Goal: Task Accomplishment & Management: Use online tool/utility

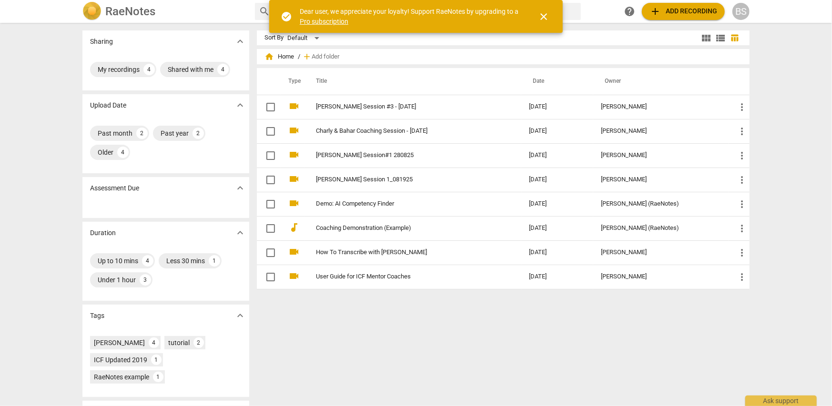
click at [545, 17] on span "close" at bounding box center [543, 16] width 11 height 11
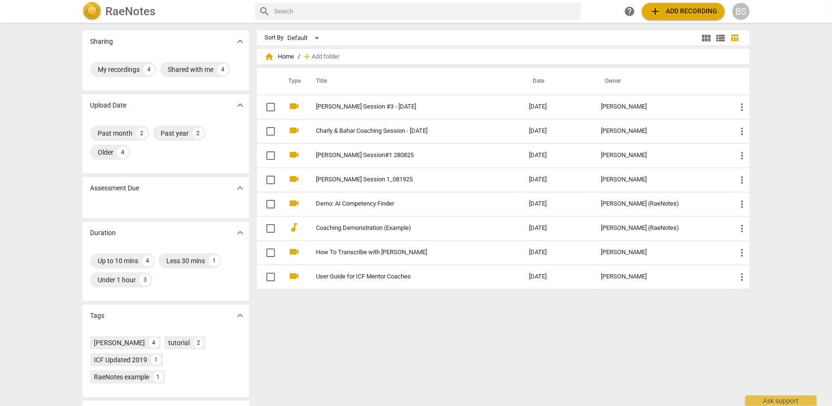
click at [744, 12] on div "BS" at bounding box center [740, 11] width 17 height 17
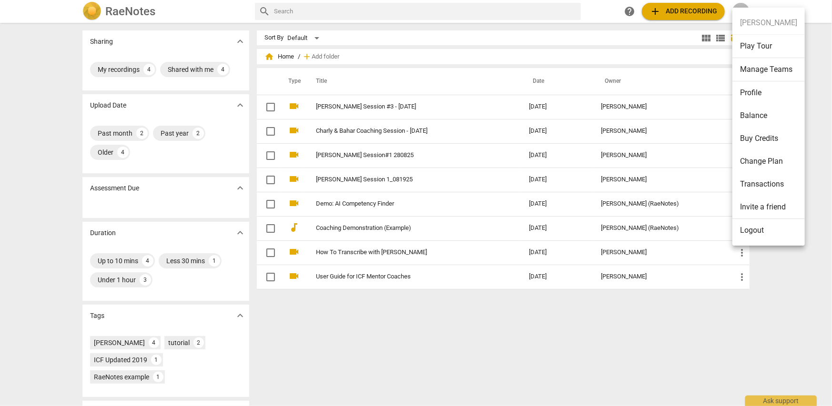
click at [753, 116] on li "Balance" at bounding box center [768, 115] width 72 height 23
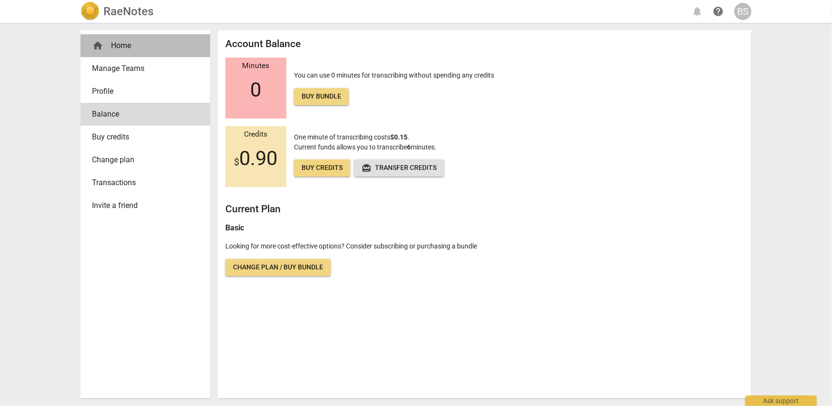
click at [110, 41] on div "home Home" at bounding box center [141, 45] width 99 height 11
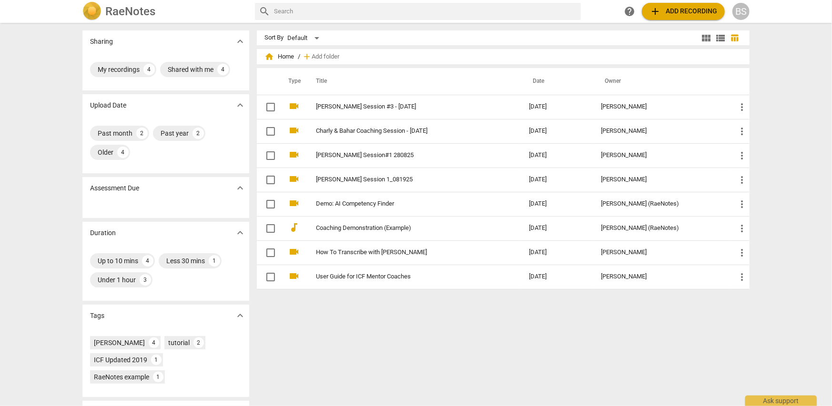
click at [673, 12] on span "add Add recording" at bounding box center [683, 11] width 68 height 11
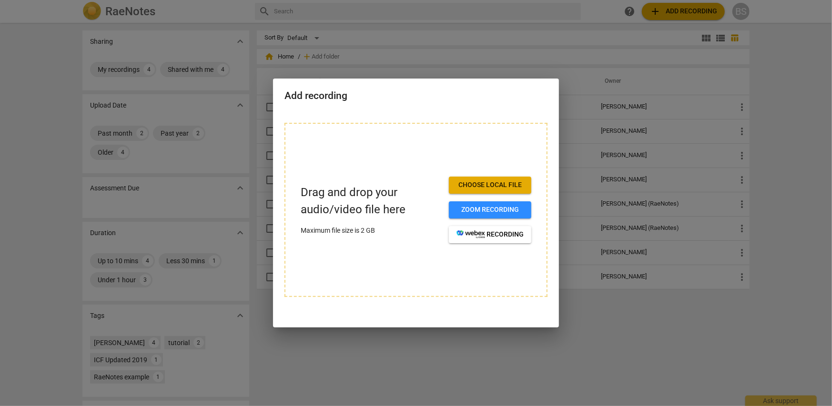
click at [485, 185] on span "Choose local file" at bounding box center [489, 186] width 67 height 10
click at [485, 183] on span "Choose local file" at bounding box center [489, 186] width 67 height 10
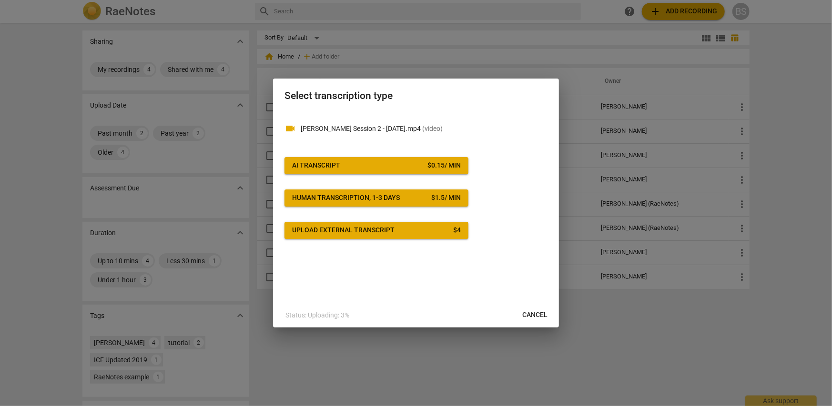
click at [391, 165] on span "AI Transcript $ 0.15 / min" at bounding box center [376, 166] width 169 height 10
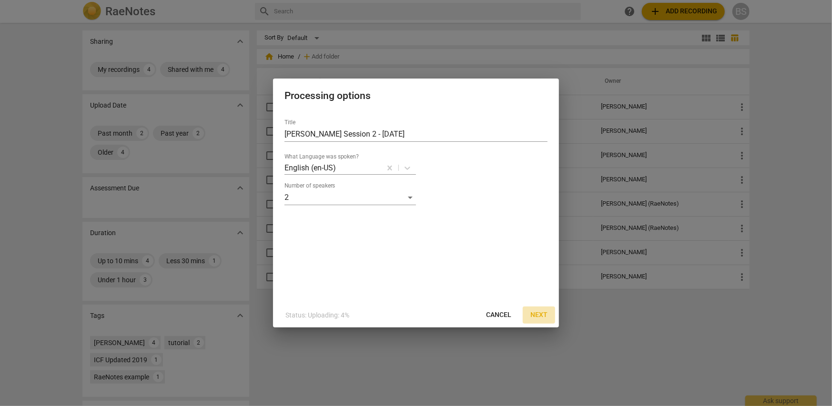
click at [536, 312] on span "Next" at bounding box center [538, 316] width 17 height 10
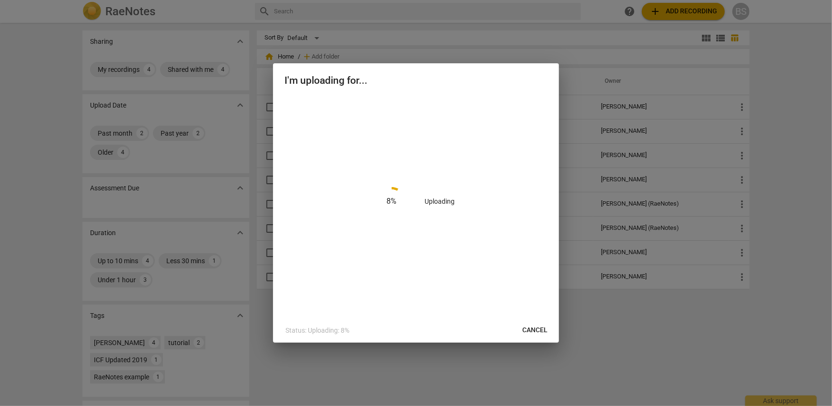
click at [498, 268] on div "8 % Uploading" at bounding box center [415, 201] width 263 height 211
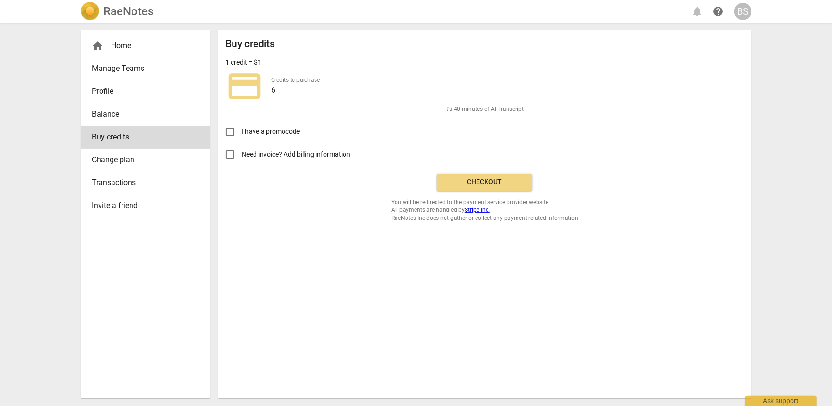
click at [111, 114] on span "Balance" at bounding box center [141, 114] width 99 height 11
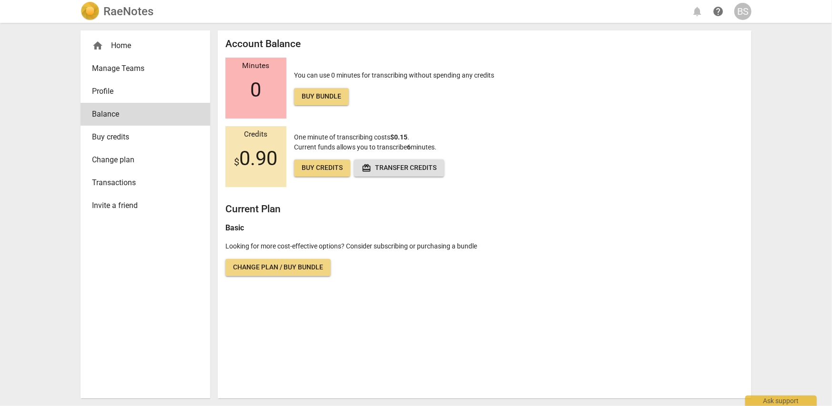
click at [395, 170] on span "redeem Transfer credits" at bounding box center [399, 168] width 75 height 10
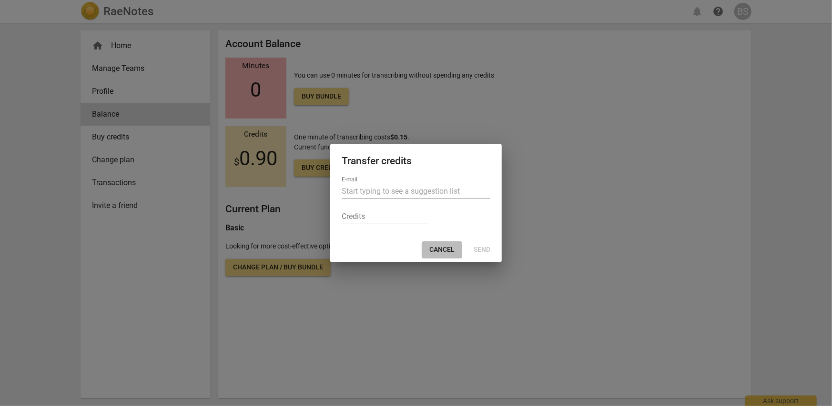
click at [446, 249] on span "Cancel" at bounding box center [441, 250] width 25 height 10
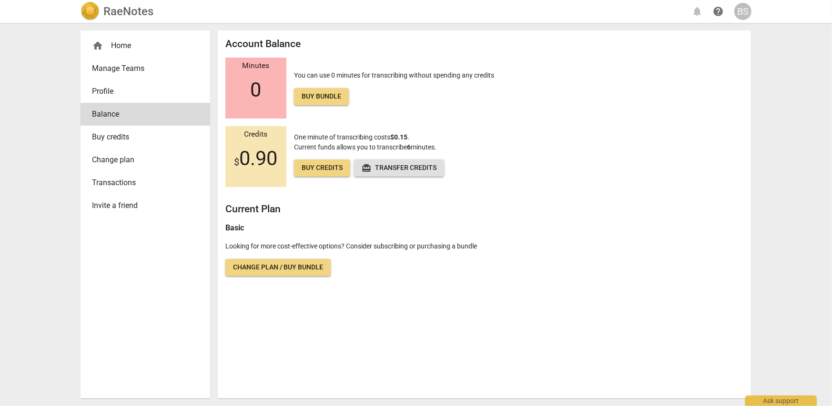
click at [329, 168] on span "Buy credits" at bounding box center [322, 168] width 41 height 10
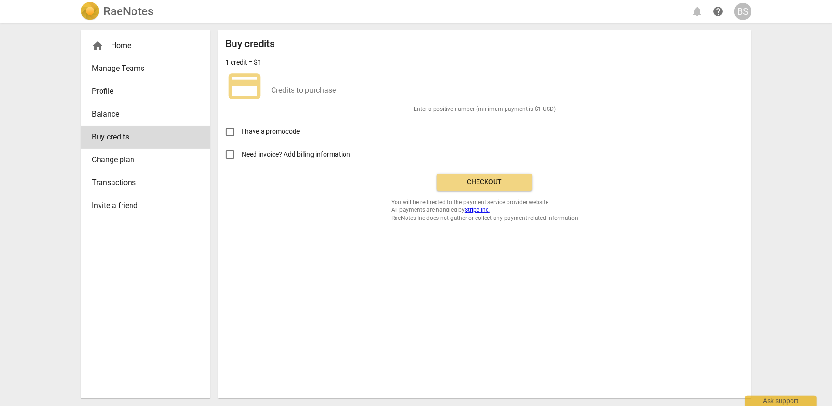
click at [112, 161] on span "Change plan" at bounding box center [141, 159] width 99 height 11
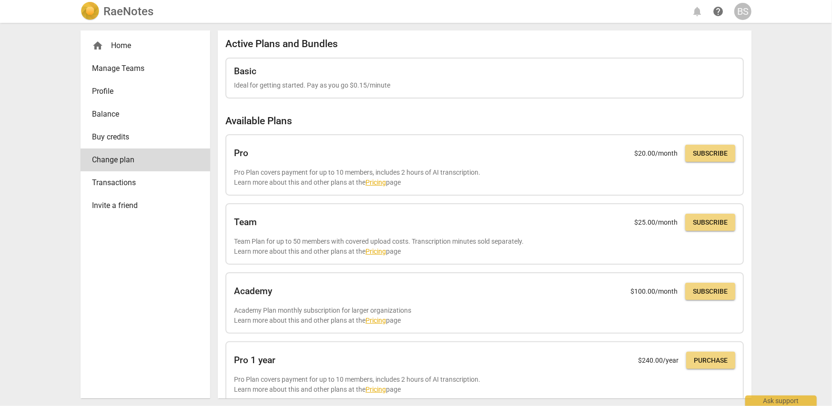
click at [119, 139] on span "Buy credits" at bounding box center [141, 136] width 99 height 11
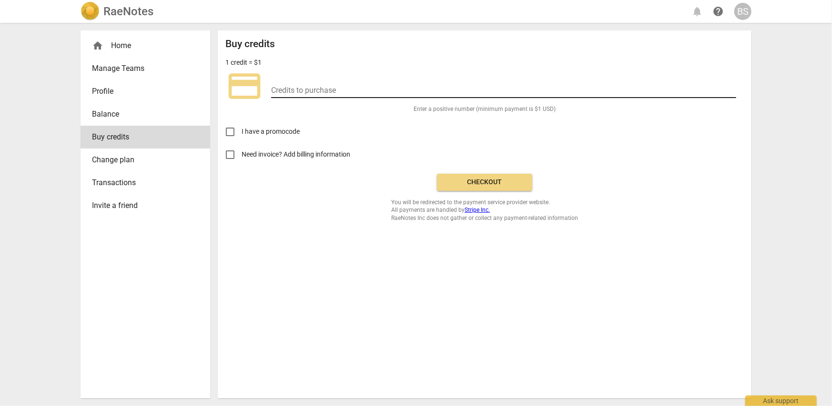
click at [291, 88] on input "number" at bounding box center [503, 91] width 465 height 14
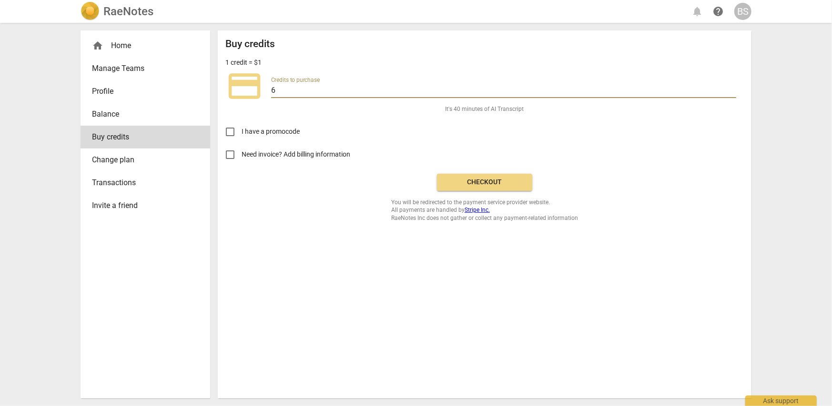
type input "6"
click at [358, 125] on div "I have a promocode" at bounding box center [484, 128] width 518 height 30
click at [487, 183] on span "Checkout" at bounding box center [484, 183] width 80 height 10
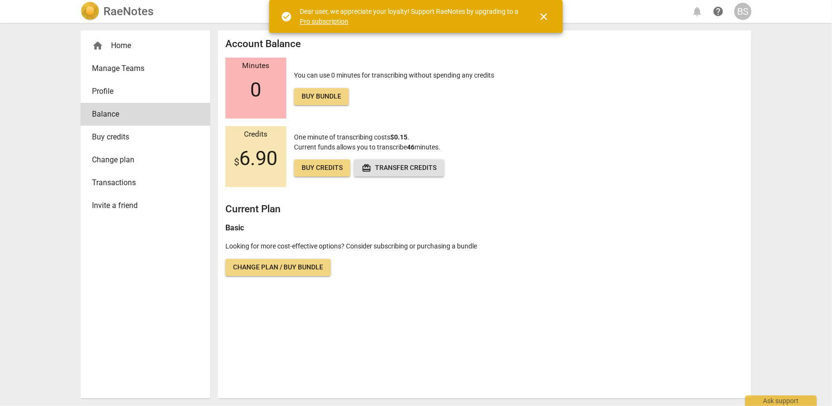
click at [111, 45] on div "home Home" at bounding box center [141, 45] width 99 height 11
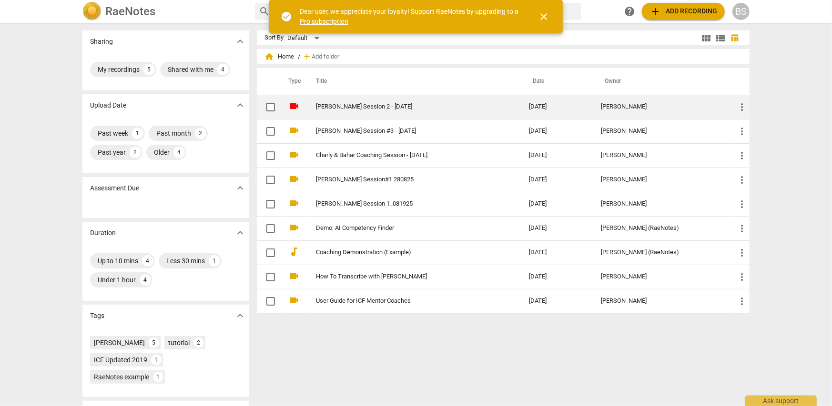
click at [741, 109] on span "more_vert" at bounding box center [741, 106] width 11 height 11
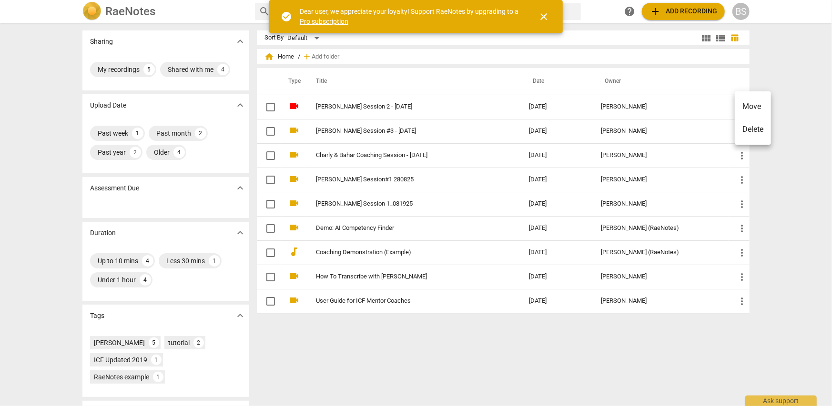
click at [333, 106] on div at bounding box center [416, 203] width 832 height 406
click at [333, 106] on link "[PERSON_NAME] Session 2 - [DATE]" at bounding box center [405, 106] width 179 height 7
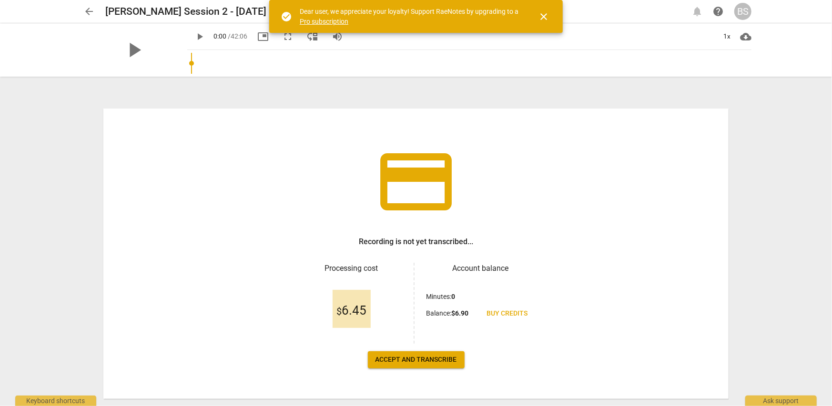
click at [444, 359] on span "Accept and transcribe" at bounding box center [415, 360] width 81 height 10
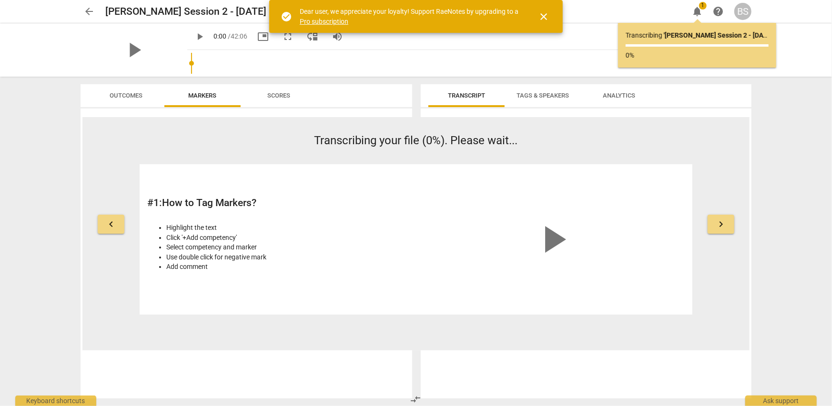
click at [542, 12] on span "close" at bounding box center [543, 16] width 11 height 11
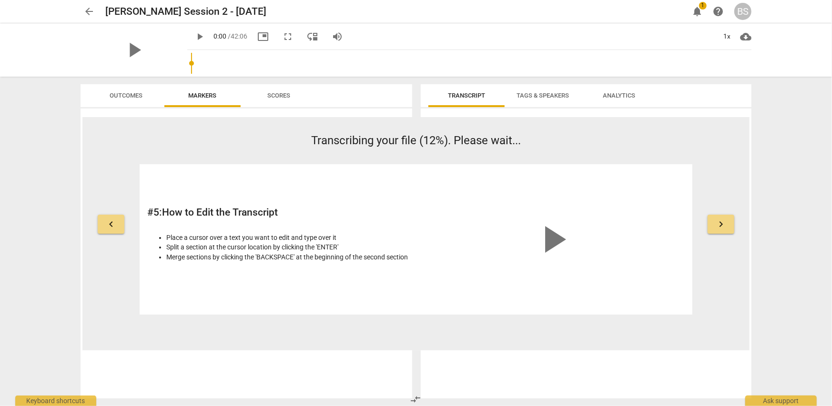
click at [789, 266] on div "arrow_back [PERSON_NAME] Bahar Session 2 - [DATE] edit notifications 1 help BS …" at bounding box center [416, 203] width 832 height 406
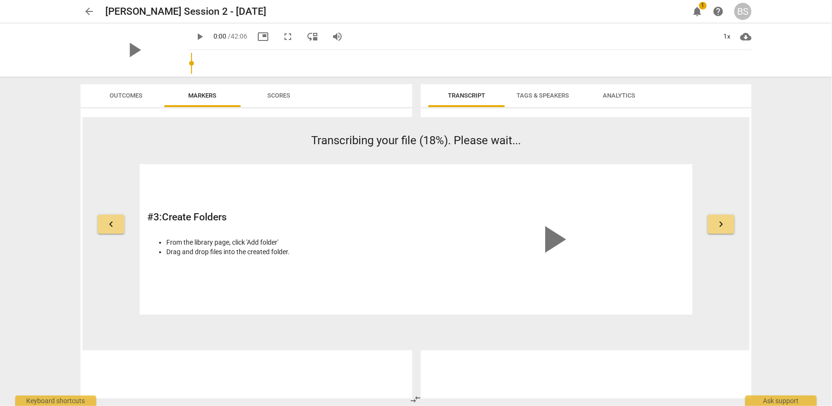
click at [459, 100] on span "Transcript" at bounding box center [466, 96] width 60 height 13
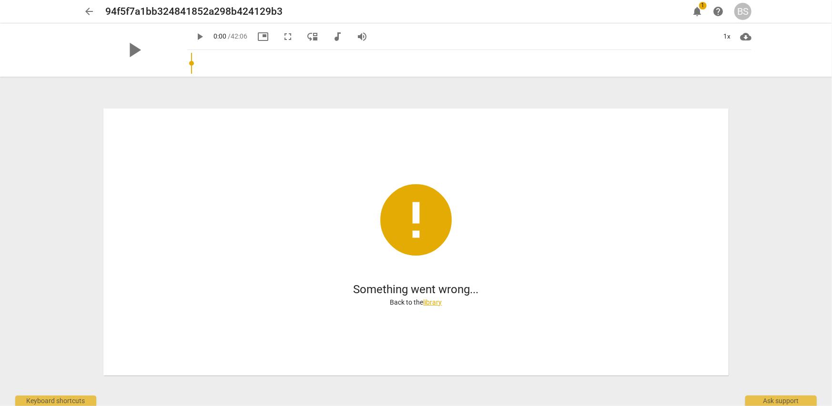
click at [434, 302] on link "library" at bounding box center [433, 303] width 19 height 8
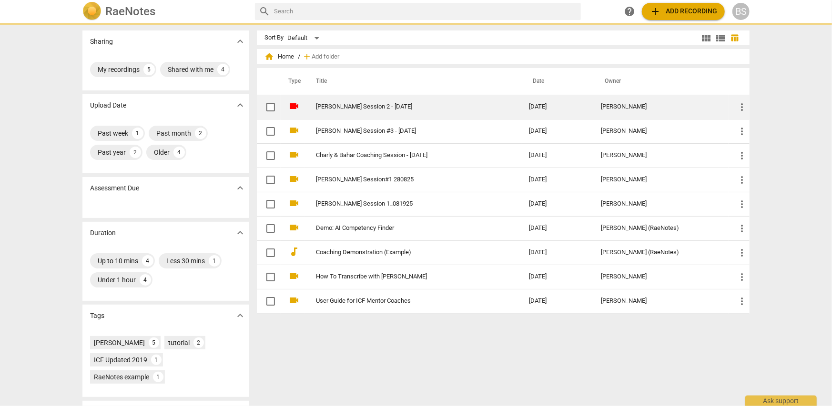
click at [365, 103] on link "[PERSON_NAME] Session 2 - [DATE]" at bounding box center [405, 106] width 179 height 7
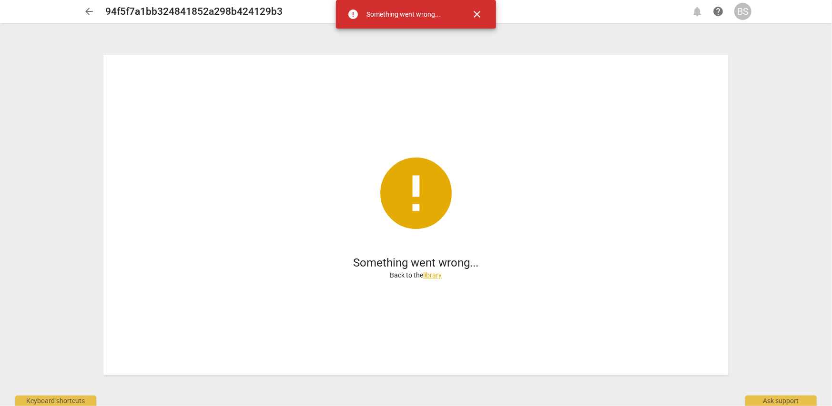
click at [63, 100] on div "arrow_back 94f5f7a1bb324841852a298b424129b3 notifications help BS error Somethi…" at bounding box center [416, 203] width 832 height 406
click at [477, 14] on span "close" at bounding box center [476, 14] width 11 height 11
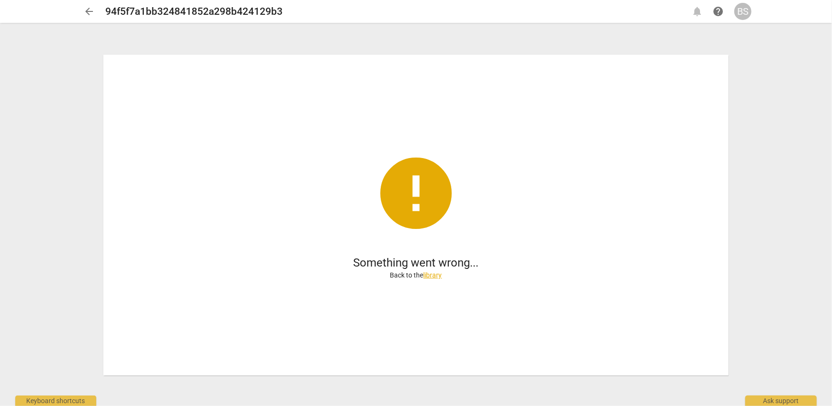
click at [88, 12] on span "arrow_back" at bounding box center [88, 11] width 11 height 11
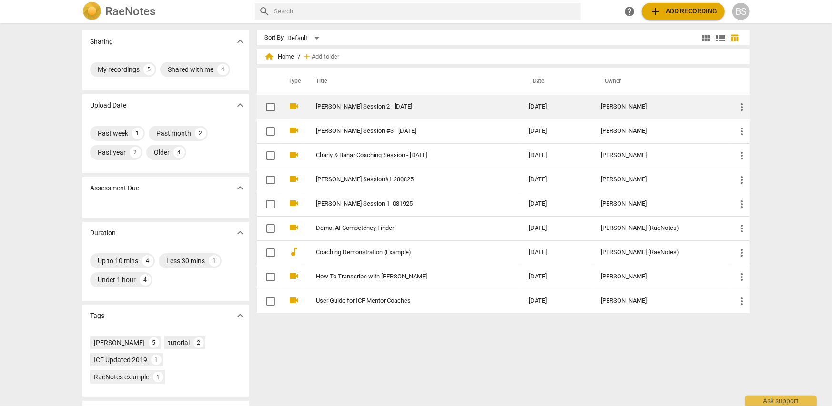
click at [376, 111] on td "[PERSON_NAME] Session 2 - [DATE]" at bounding box center [412, 107] width 217 height 24
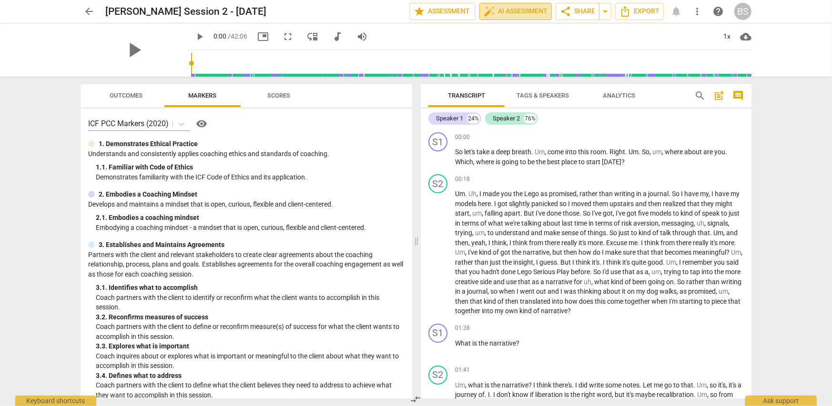
click at [513, 10] on span "auto_fix_high AI Assessment" at bounding box center [516, 11] width 64 height 11
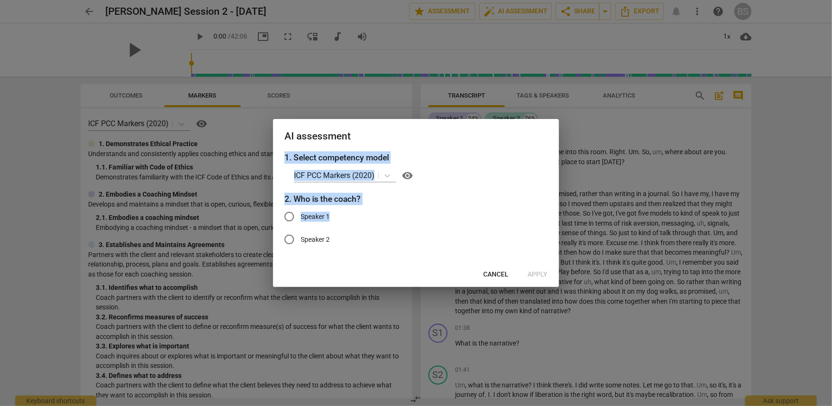
drag, startPoint x: 490, startPoint y: 131, endPoint x: 481, endPoint y: 209, distance: 78.2
click at [481, 214] on div "AI assessment 1. Select competency model ICF PCC Markers (2020) visibility 2. W…" at bounding box center [416, 203] width 286 height 168
click at [503, 274] on span "Cancel" at bounding box center [495, 275] width 25 height 10
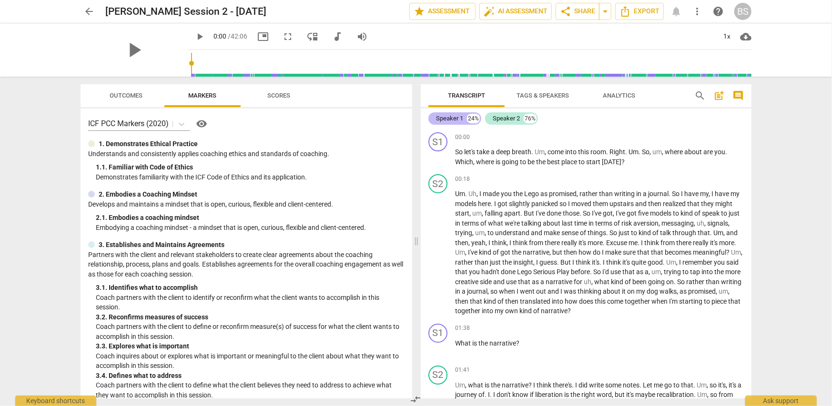
drag, startPoint x: 468, startPoint y: 117, endPoint x: 449, endPoint y: 119, distance: 19.1
drag, startPoint x: 449, startPoint y: 119, endPoint x: 438, endPoint y: 113, distance: 12.6
click at [438, 113] on div "Speaker 1 24%" at bounding box center [454, 118] width 53 height 12
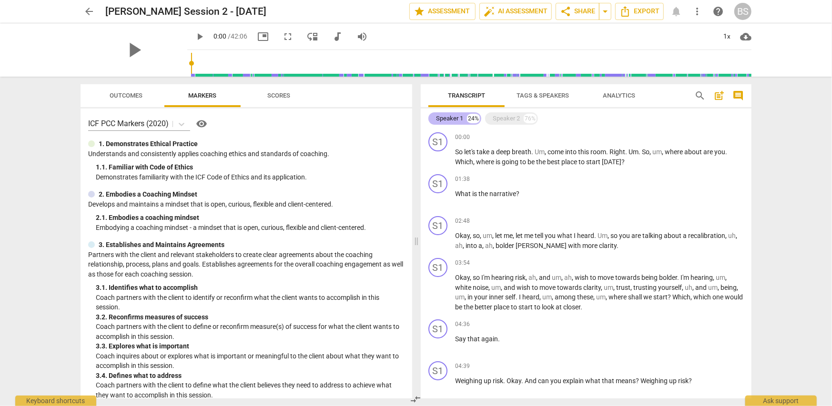
click at [441, 114] on div "Speaker 1" at bounding box center [449, 119] width 27 height 10
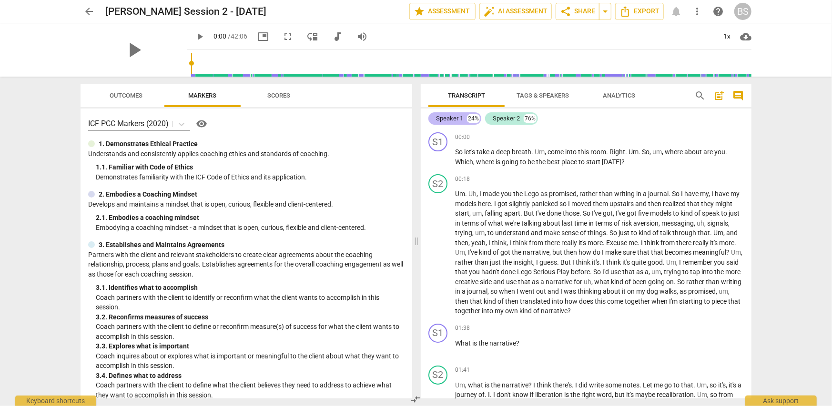
click at [478, 121] on div "24%" at bounding box center [473, 119] width 13 height 10
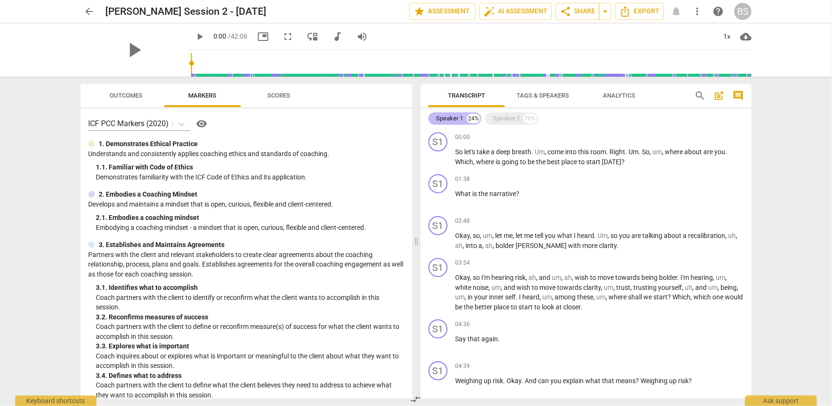
click at [478, 121] on div "24%" at bounding box center [473, 119] width 13 height 10
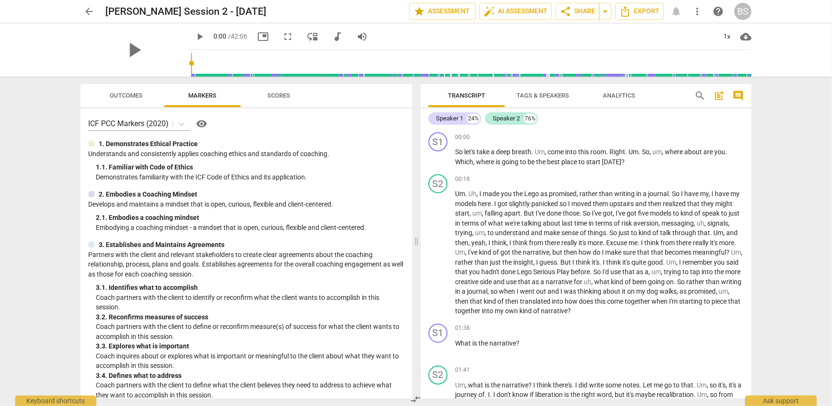
click at [540, 96] on span "Tags & Speakers" at bounding box center [542, 95] width 52 height 7
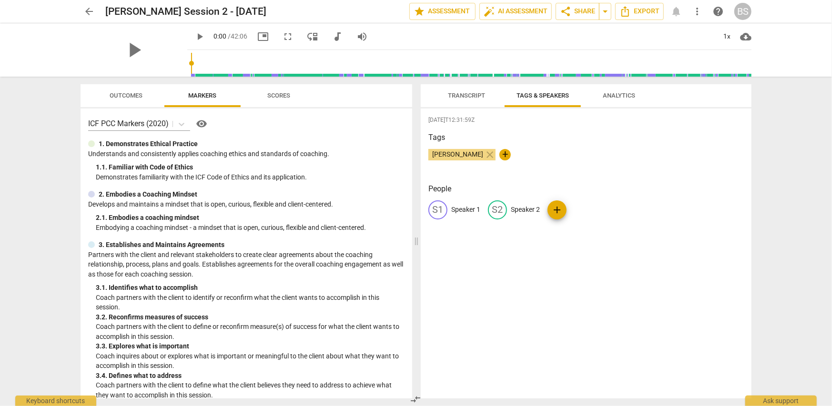
click at [499, 152] on span "+" at bounding box center [504, 154] width 11 height 11
click at [507, 154] on input "text" at bounding box center [527, 154] width 48 height 15
type input "[PERSON_NAME]"
click at [622, 193] on h3 "People" at bounding box center [585, 188] width 315 height 11
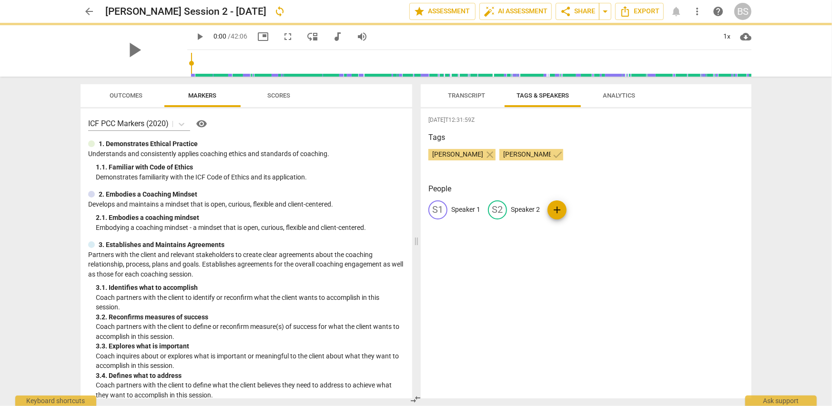
click at [620, 187] on h3 "People" at bounding box center [585, 188] width 315 height 11
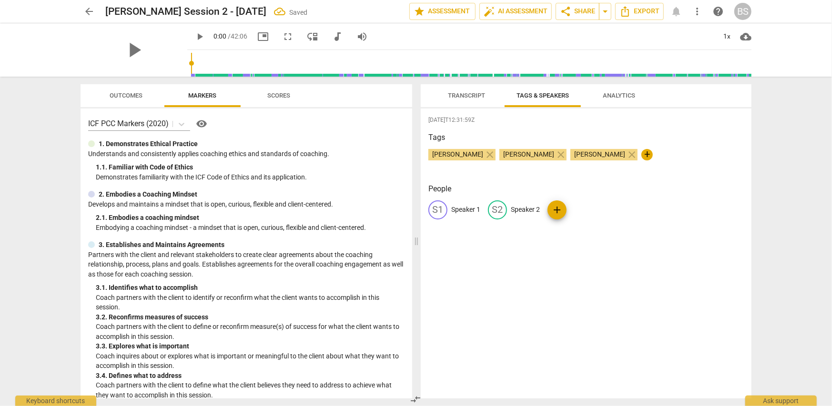
click at [556, 213] on span "add" at bounding box center [556, 209] width 11 height 11
drag, startPoint x: 511, startPoint y: 153, endPoint x: 535, endPoint y: 166, distance: 27.7
click at [535, 166] on div "[PERSON_NAME] close [PERSON_NAME] [PERSON_NAME] +" at bounding box center [585, 158] width 315 height 19
click at [594, 216] on input "text" at bounding box center [608, 209] width 76 height 15
click at [594, 212] on input "text" at bounding box center [608, 209] width 76 height 15
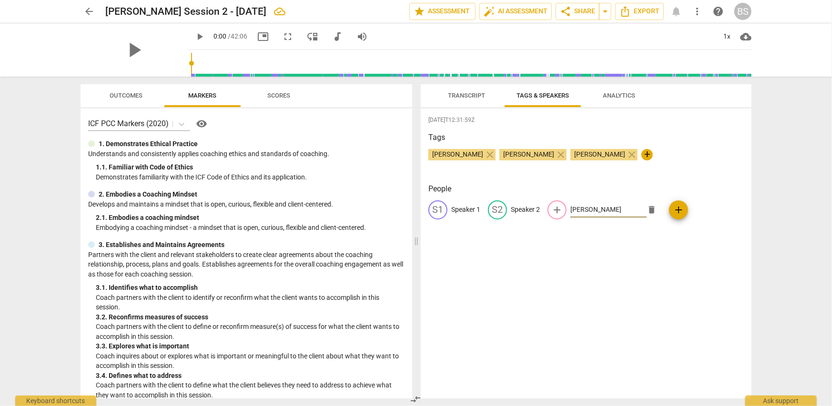
type input "[PERSON_NAME]"
click at [546, 265] on div "[DATE]T12:31:59Z Tags [PERSON_NAME] close [PERSON_NAME] [PERSON_NAME] + People …" at bounding box center [586, 254] width 331 height 290
click at [556, 210] on span "edit" at bounding box center [556, 209] width 11 height 11
click at [652, 211] on span "delete" at bounding box center [651, 210] width 10 height 10
click at [529, 207] on p "Speaker 2" at bounding box center [525, 210] width 29 height 10
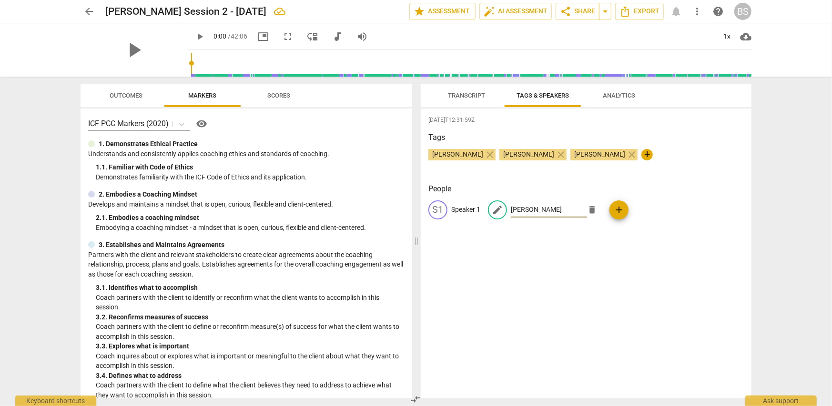
type input "[PERSON_NAME]"
click at [525, 250] on div "[DATE]T12:31:59Z Tags [PERSON_NAME] close [PERSON_NAME] [PERSON_NAME] + People …" at bounding box center [586, 254] width 331 height 290
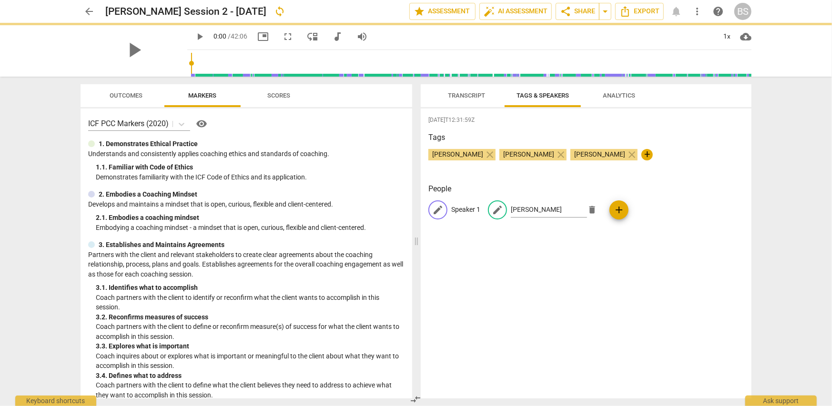
click at [468, 206] on p "Speaker 1" at bounding box center [465, 210] width 29 height 10
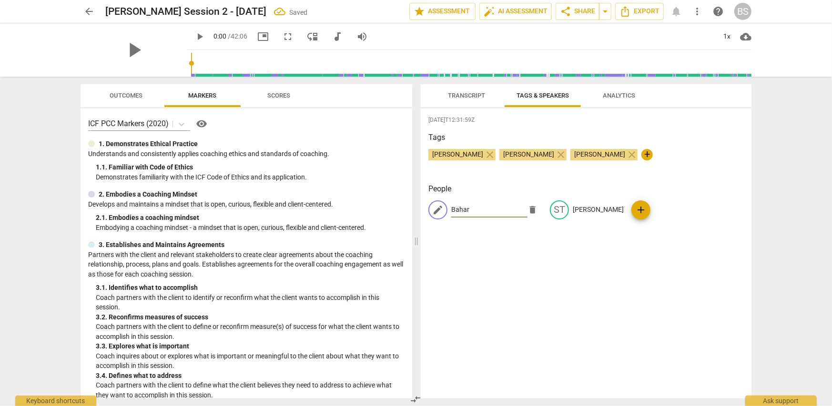
type input "Bahar"
click at [558, 262] on div "[DATE]T12:31:59Z Tags [PERSON_NAME] close [PERSON_NAME] [PERSON_NAME] + People …" at bounding box center [586, 254] width 331 height 290
click at [528, 12] on span "auto_fix_high AI Assessment" at bounding box center [516, 11] width 64 height 11
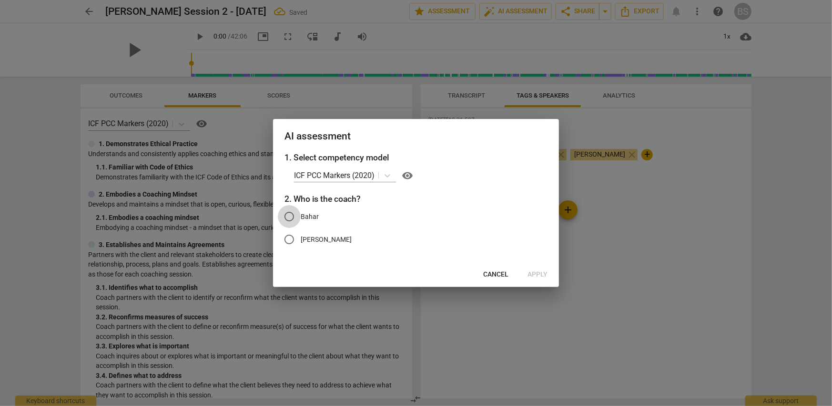
click at [290, 214] on input "Bahar" at bounding box center [289, 216] width 23 height 23
radio input "true"
click at [537, 275] on span "Apply" at bounding box center [537, 275] width 20 height 10
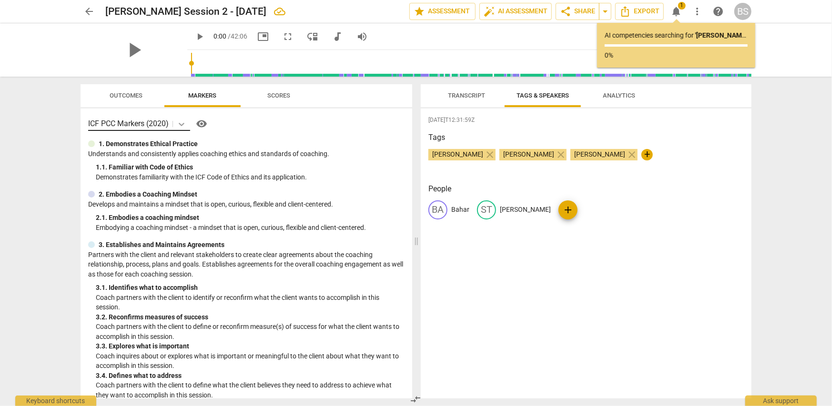
click at [181, 124] on icon at bounding box center [182, 125] width 10 height 10
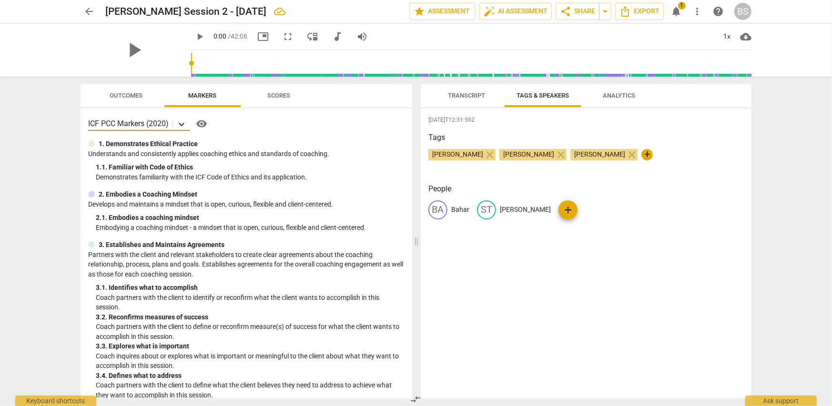
click at [184, 121] on icon at bounding box center [182, 125] width 10 height 10
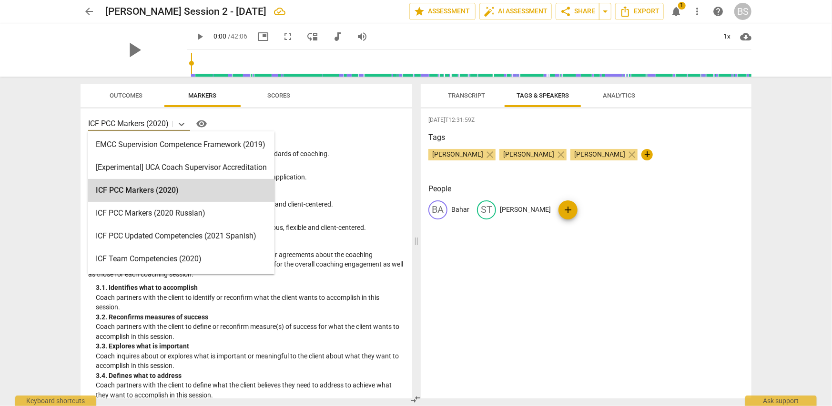
click at [165, 122] on p "ICF PCC Markers (2020)" at bounding box center [128, 123] width 81 height 11
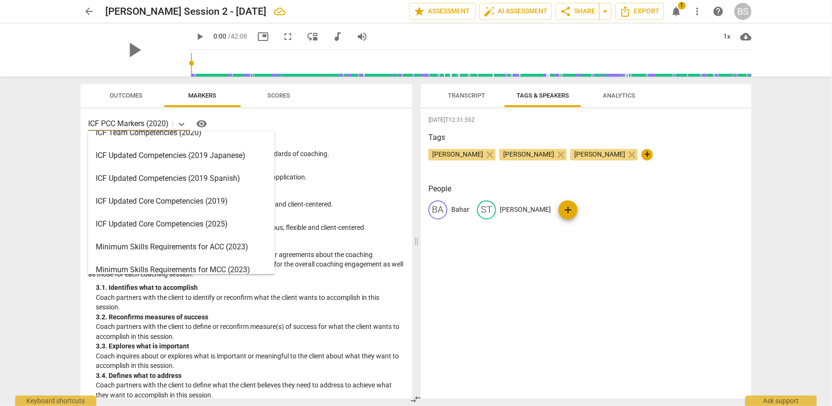
scroll to position [143, 0]
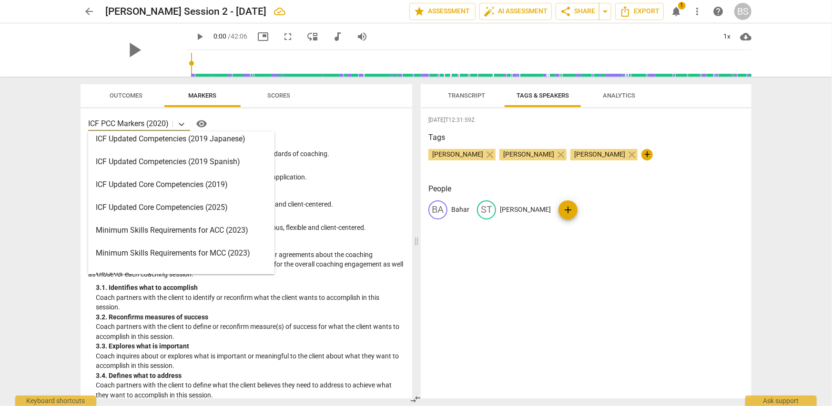
click at [192, 207] on div "ICF Updated Core Competencies (2025)" at bounding box center [181, 207] width 186 height 23
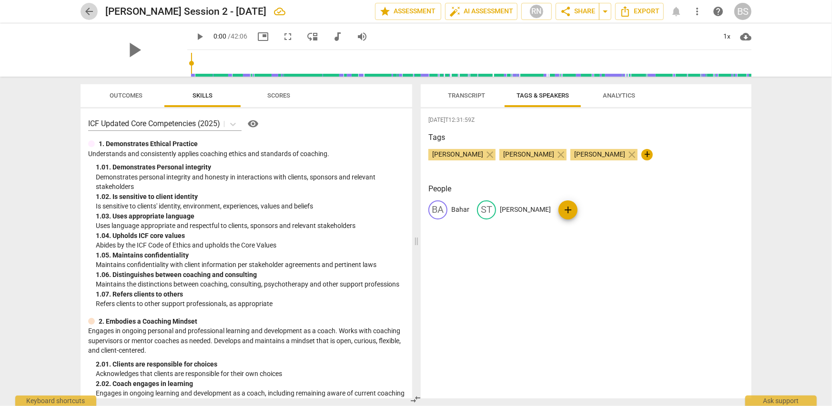
click at [89, 9] on span "arrow_back" at bounding box center [88, 11] width 11 height 11
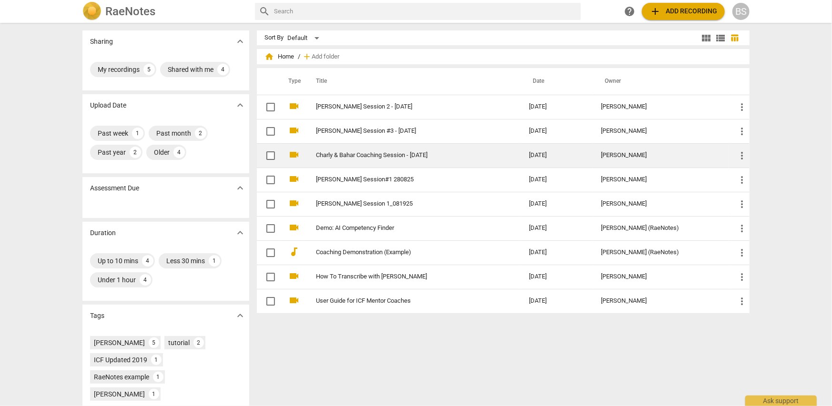
click at [334, 155] on link "Charly & Bahar Coaching Session - [DATE]" at bounding box center [405, 155] width 179 height 7
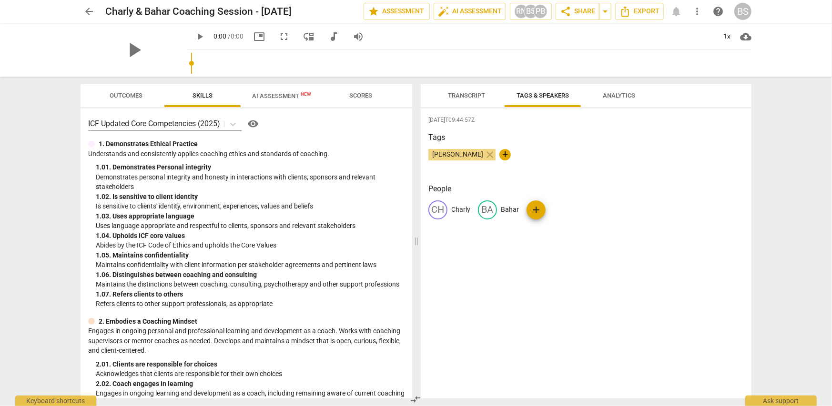
click at [87, 13] on span "arrow_back" at bounding box center [88, 11] width 11 height 11
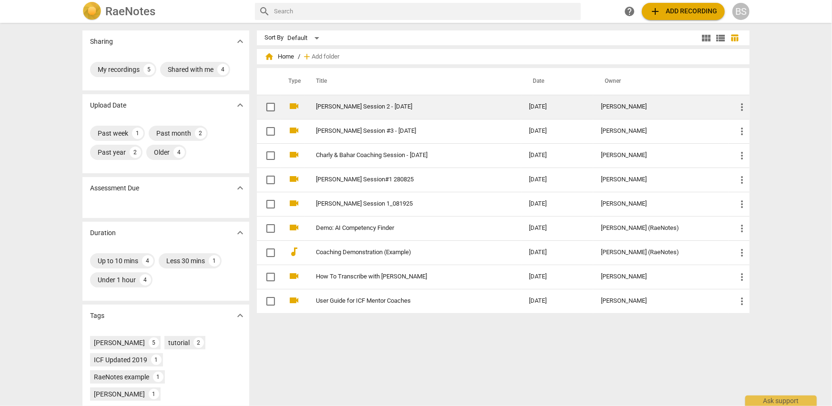
click at [347, 106] on link "[PERSON_NAME] Session 2 - [DATE]" at bounding box center [405, 106] width 179 height 7
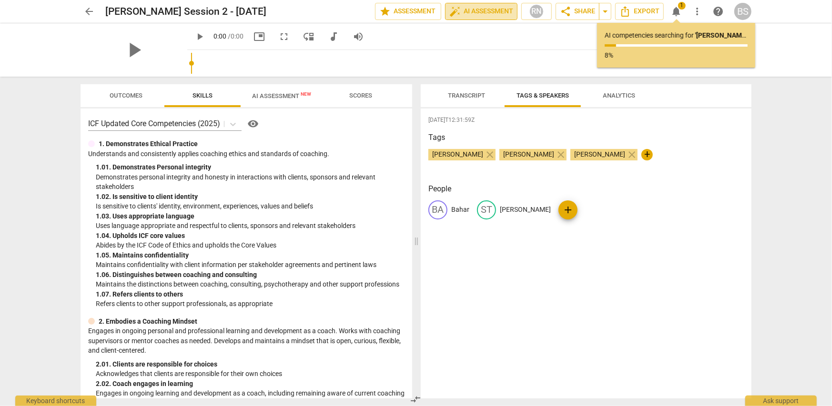
click at [485, 11] on span "auto_fix_high AI Assessment" at bounding box center [481, 11] width 64 height 11
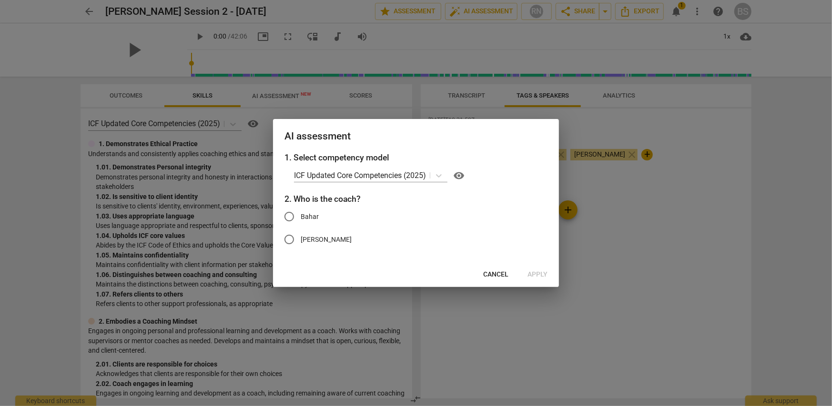
click at [302, 218] on span "Bahar" at bounding box center [310, 217] width 18 height 10
click at [301, 218] on input "Bahar" at bounding box center [289, 216] width 23 height 23
radio input "true"
click at [541, 275] on span "Apply" at bounding box center [537, 275] width 20 height 10
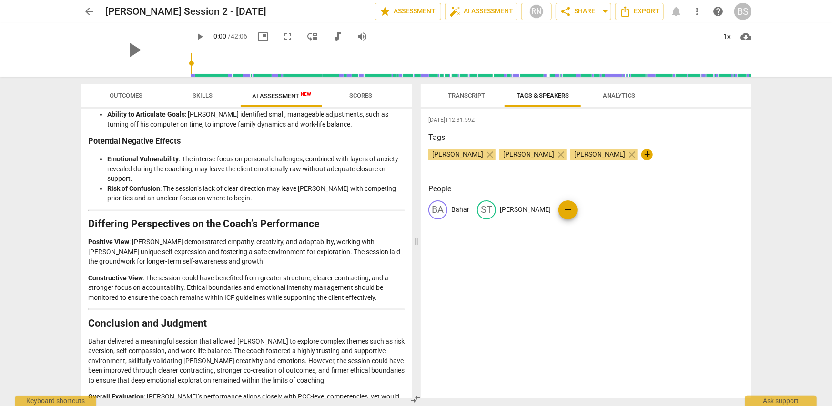
scroll to position [1201, 0]
click at [87, 12] on span "arrow_back" at bounding box center [88, 11] width 11 height 11
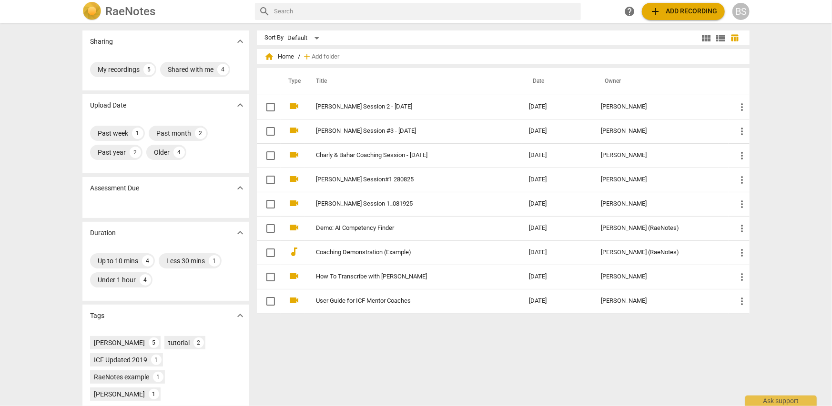
click at [689, 11] on span "add Add recording" at bounding box center [683, 11] width 68 height 11
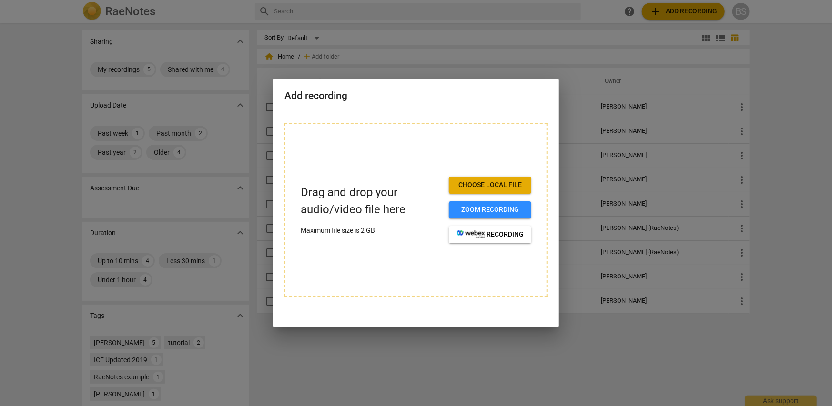
click at [492, 180] on button "Choose local file" at bounding box center [490, 185] width 82 height 17
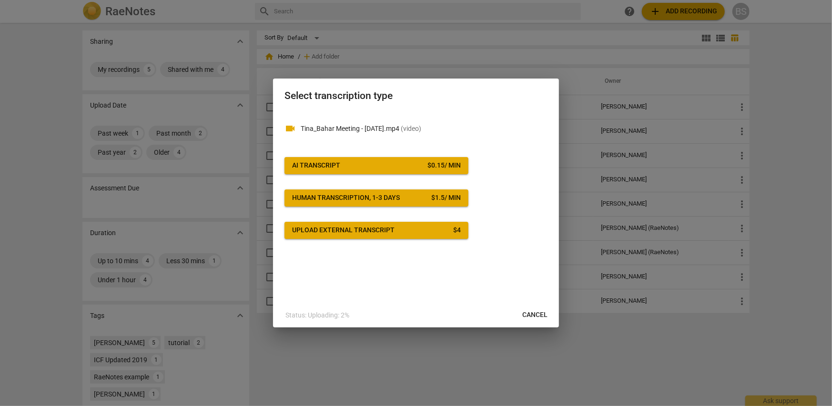
click at [392, 166] on span "AI Transcript $ 0.15 / min" at bounding box center [376, 166] width 169 height 10
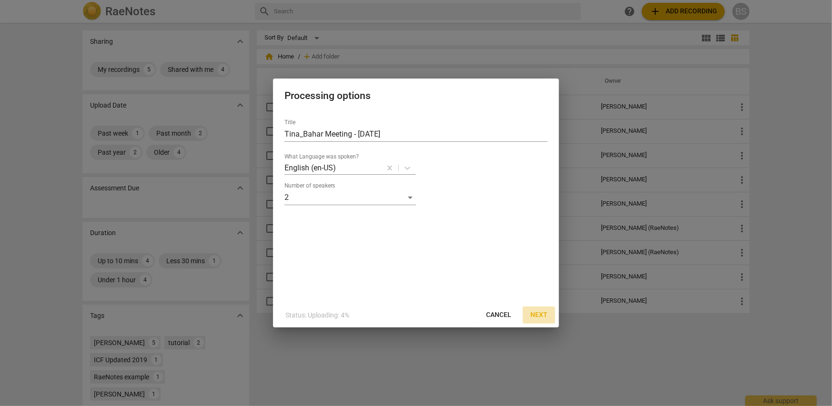
click at [544, 314] on span "Next" at bounding box center [538, 316] width 17 height 10
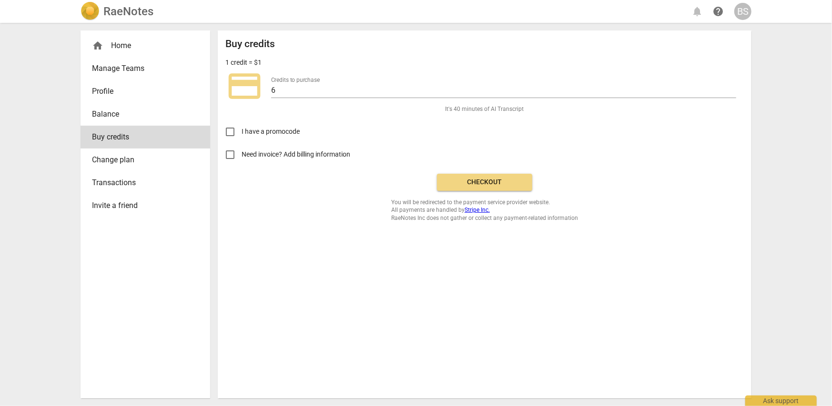
click at [102, 113] on span "Balance" at bounding box center [141, 114] width 99 height 11
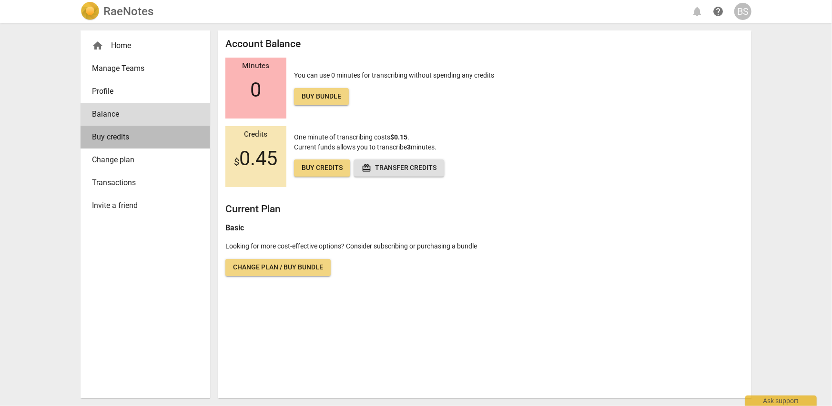
click at [106, 137] on span "Buy credits" at bounding box center [141, 136] width 99 height 11
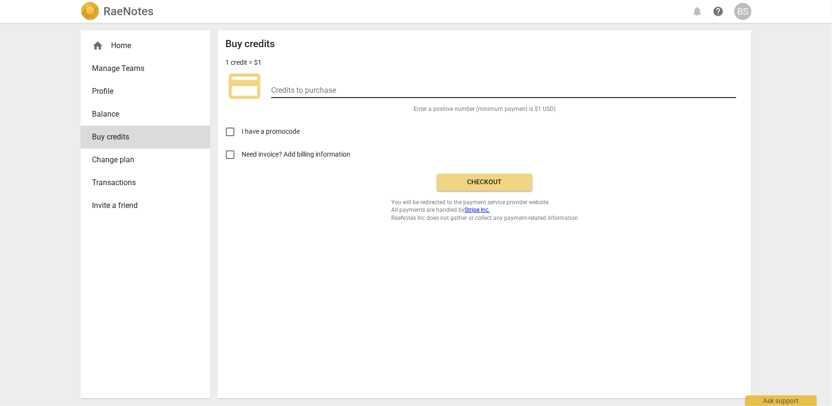
click at [276, 86] on input "number" at bounding box center [503, 91] width 465 height 14
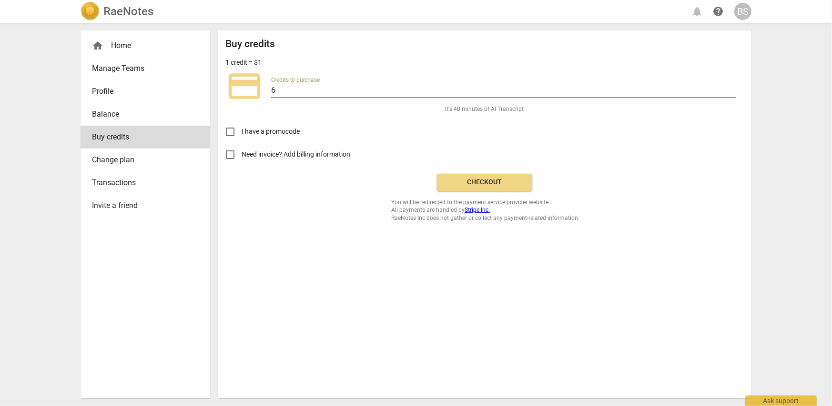
type input "6"
click at [467, 183] on span "Checkout" at bounding box center [484, 183] width 80 height 10
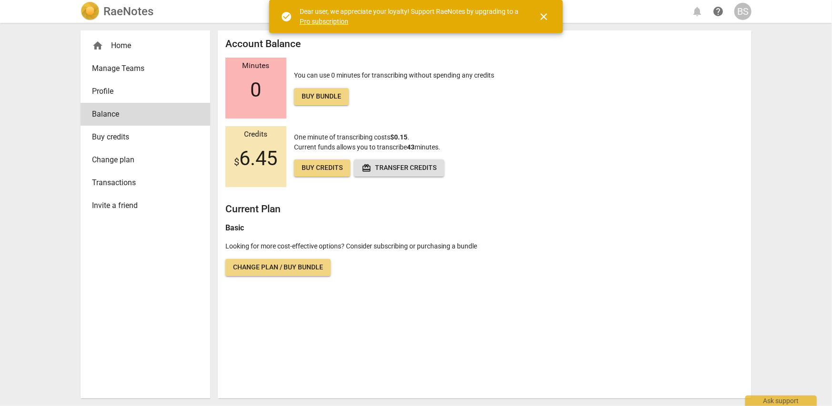
click at [113, 43] on div "home Home" at bounding box center [141, 45] width 99 height 11
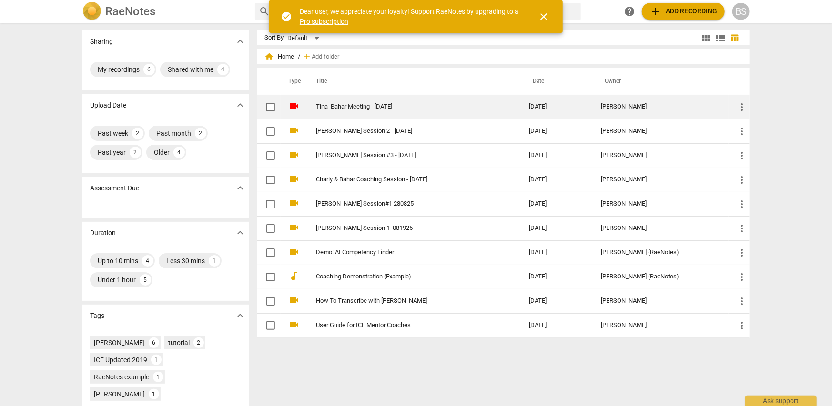
click at [355, 106] on link "Tina_Bahar Meeting - [DATE]" at bounding box center [405, 106] width 179 height 7
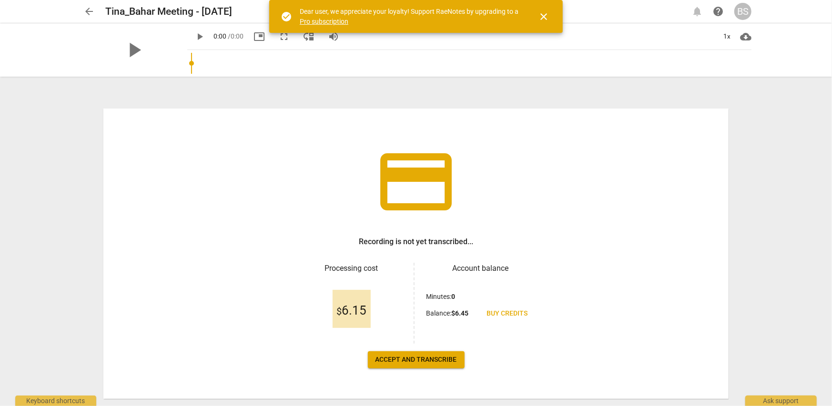
click at [409, 362] on span "Accept and transcribe" at bounding box center [415, 360] width 81 height 10
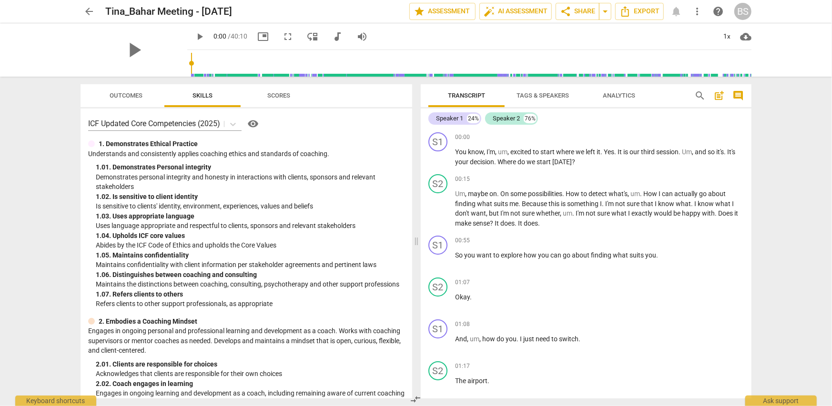
click at [531, 93] on span "Tags & Speakers" at bounding box center [542, 95] width 52 height 7
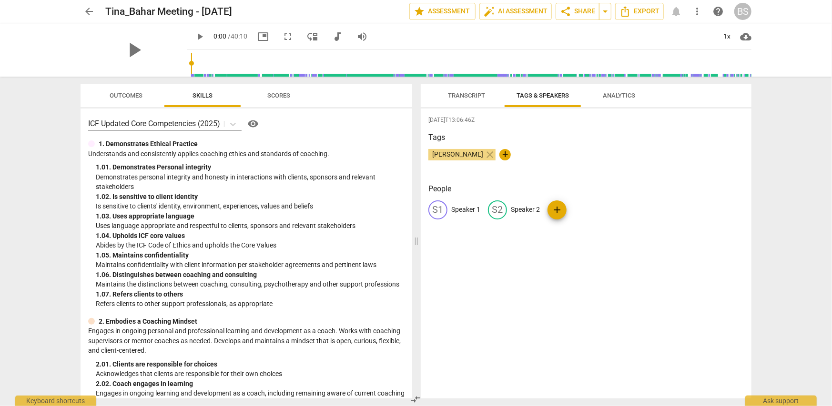
click at [460, 98] on span "Transcript" at bounding box center [466, 95] width 37 height 7
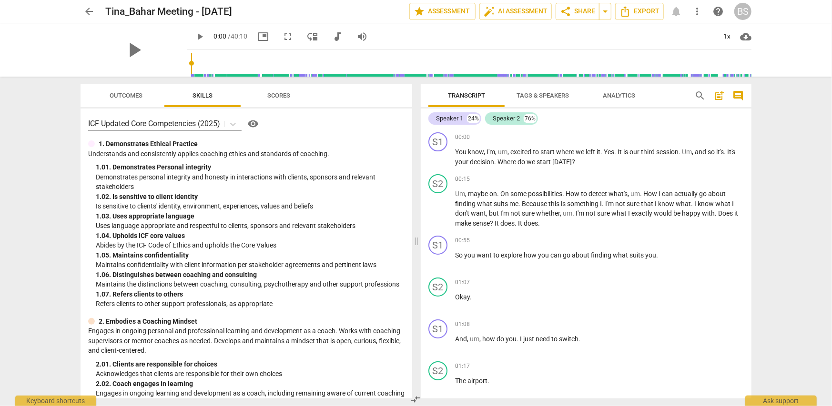
click at [534, 101] on span "Tags & Speakers" at bounding box center [542, 96] width 75 height 13
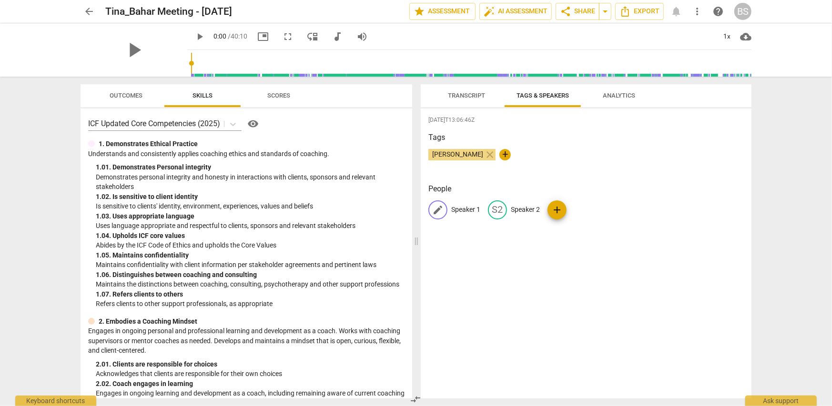
click at [473, 210] on p "Speaker 1" at bounding box center [465, 210] width 29 height 10
type input "Bahar"
click at [586, 210] on p "Speaker 2" at bounding box center [587, 210] width 29 height 10
type input "Tina"
click at [555, 234] on div "People BA Bahar edit Tina delete add" at bounding box center [585, 208] width 315 height 51
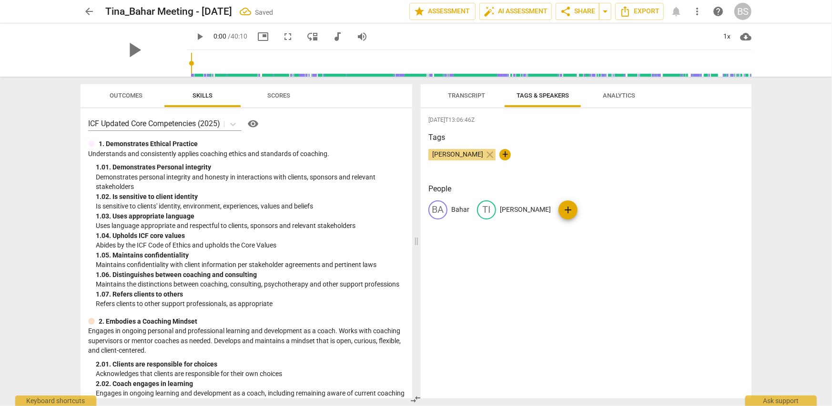
click at [556, 235] on div "2025-10-06T13:06:46Z Tags Bahar Sayiner close + People BA Bahar TI Tina add" at bounding box center [586, 254] width 331 height 290
click at [474, 95] on span "Transcript" at bounding box center [466, 95] width 37 height 7
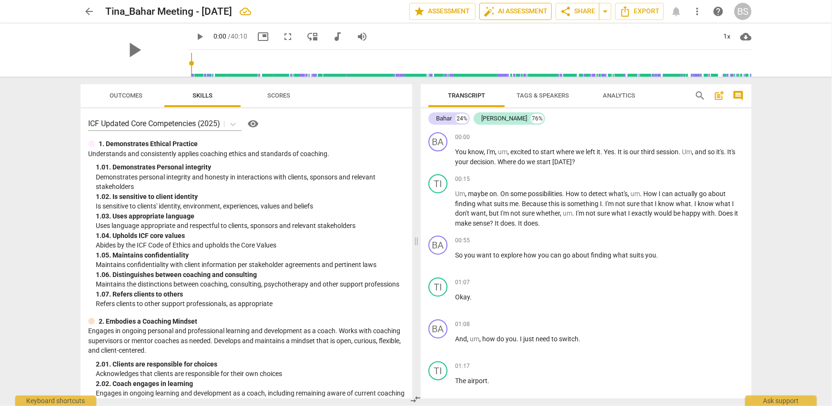
click at [513, 10] on span "auto_fix_high AI Assessment" at bounding box center [516, 11] width 64 height 11
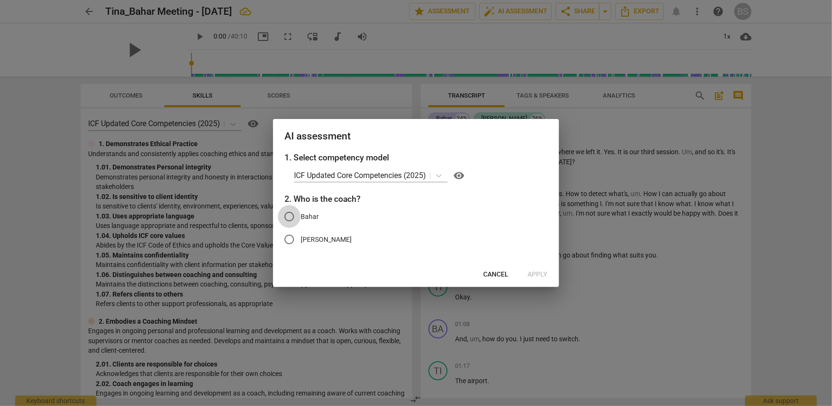
click at [289, 219] on input "Bahar" at bounding box center [289, 216] width 23 height 23
radio input "true"
click at [535, 274] on span "Apply" at bounding box center [537, 275] width 20 height 10
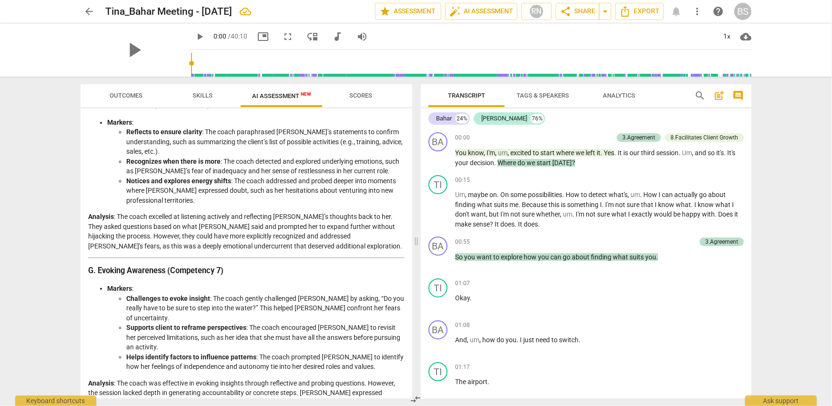
scroll to position [986, 0]
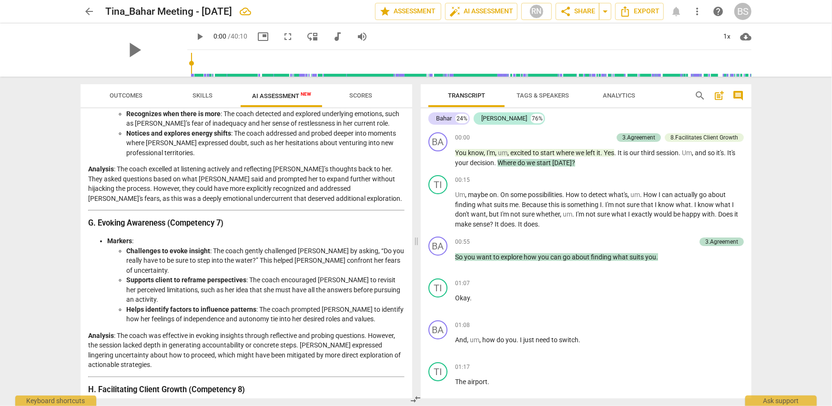
click at [276, 275] on li "Supports client to reframe perspectives : The coach encouraged Tina to revisit …" at bounding box center [265, 290] width 278 height 30
click at [242, 276] on strong "Supports client to reframe perspectives" at bounding box center [186, 280] width 120 height 8
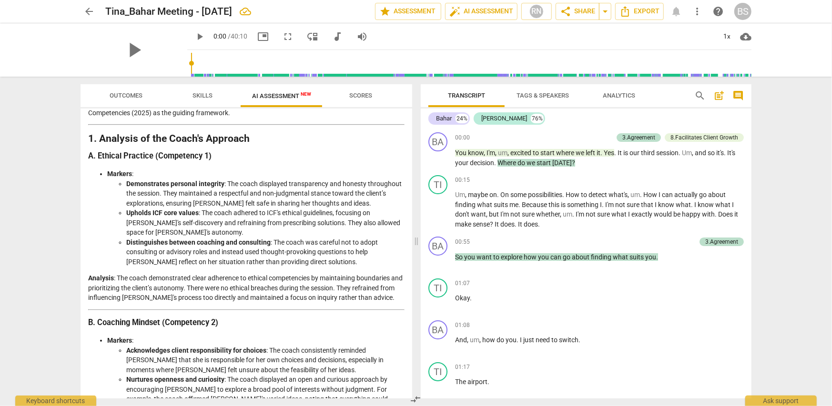
scroll to position [81, 0]
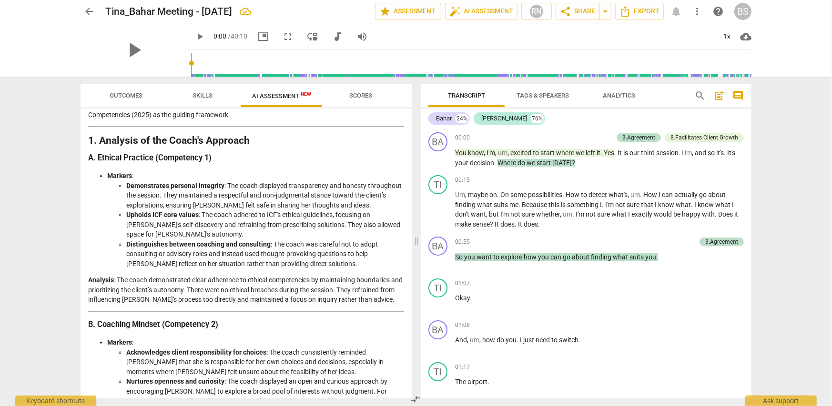
click at [358, 98] on span "Scores" at bounding box center [360, 95] width 23 height 7
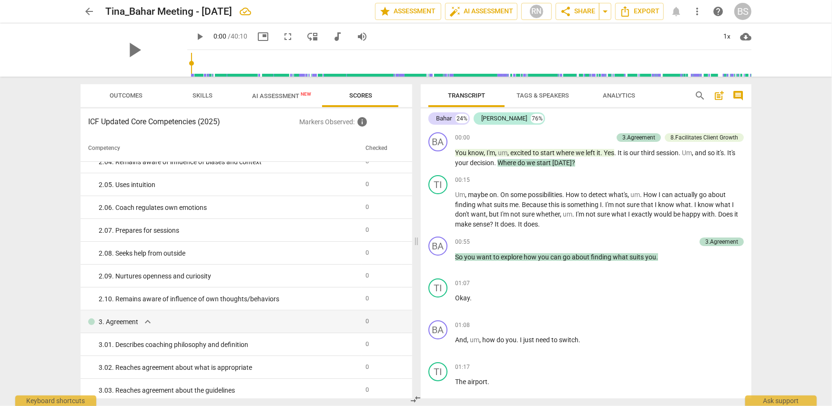
scroll to position [48, 0]
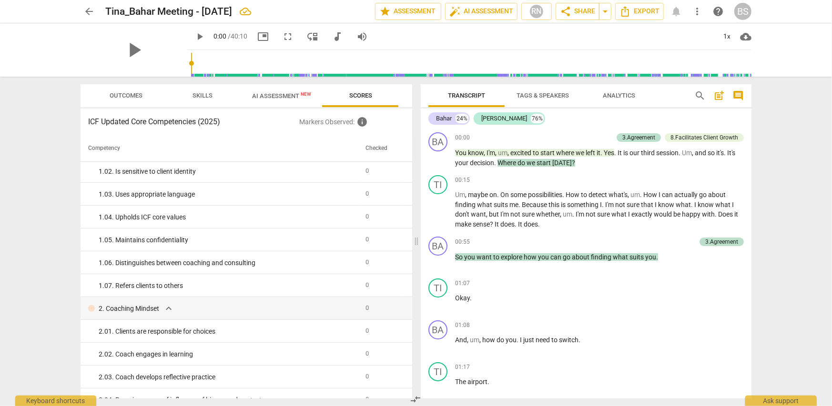
click at [286, 93] on span "AI Assessment New" at bounding box center [281, 95] width 59 height 7
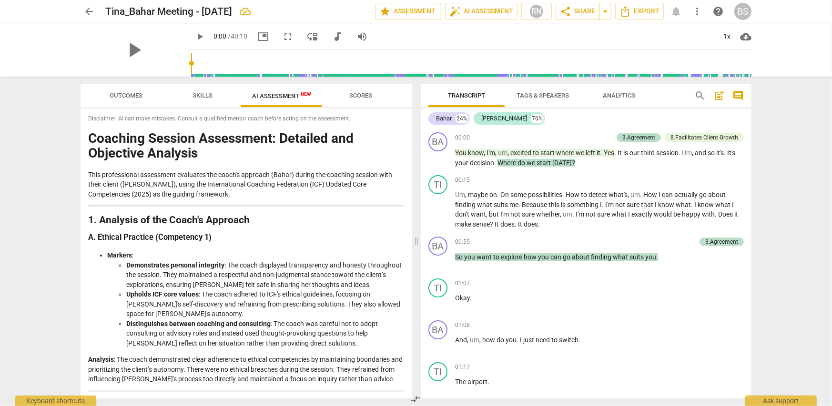
scroll to position [0, 0]
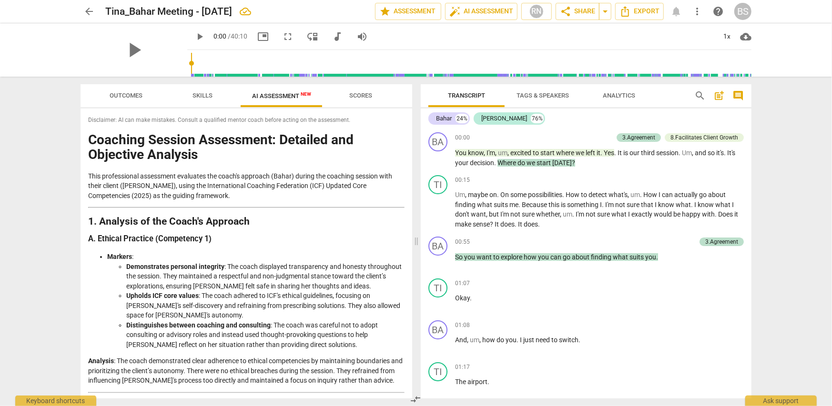
click at [91, 9] on span "arrow_back" at bounding box center [88, 11] width 11 height 11
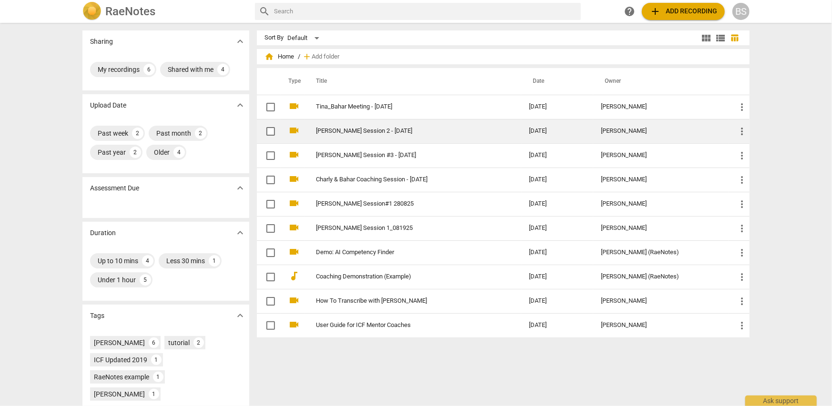
click at [341, 130] on link "[PERSON_NAME] Session 2 - [DATE]" at bounding box center [405, 131] width 179 height 7
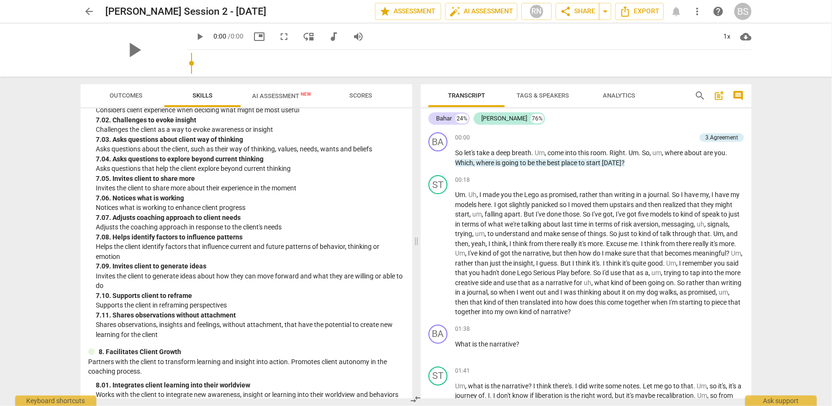
scroll to position [1629, 0]
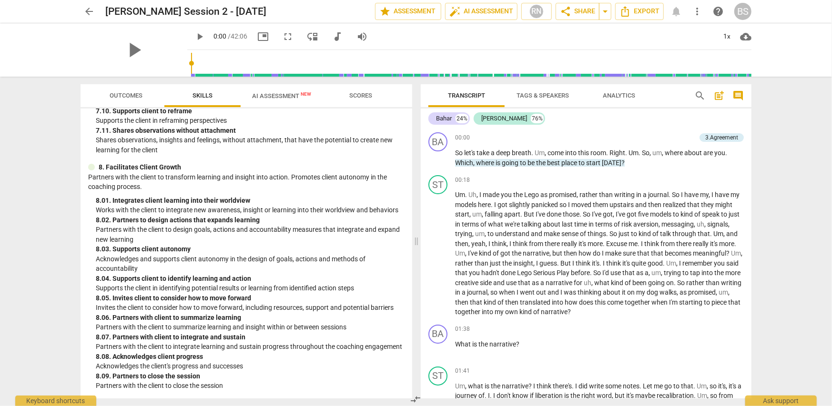
click at [284, 95] on span "AI Assessment New" at bounding box center [281, 95] width 59 height 7
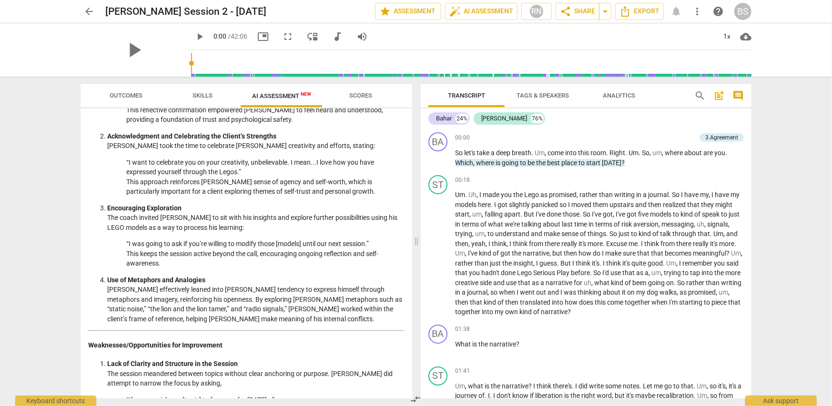
scroll to position [248, 0]
click at [205, 93] on span "Skills" at bounding box center [202, 95] width 20 height 7
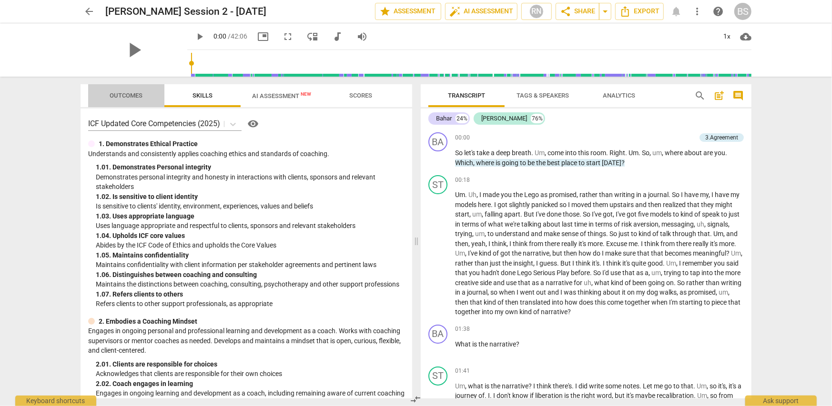
click at [122, 94] on span "Outcomes" at bounding box center [126, 95] width 33 height 7
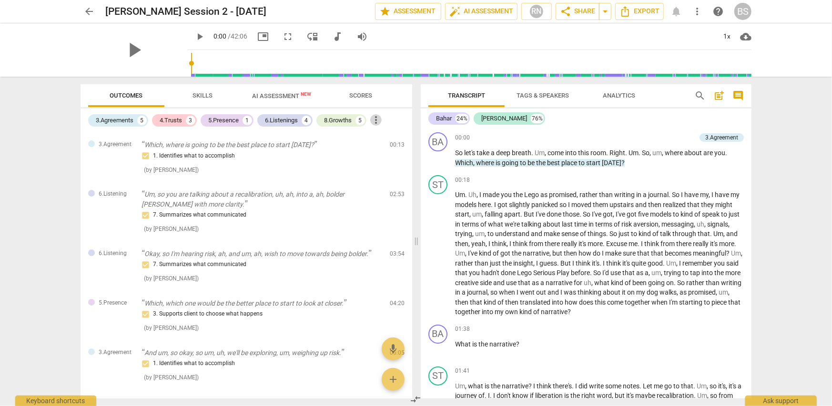
click at [378, 121] on span "more_vert" at bounding box center [375, 119] width 11 height 11
click at [378, 121] on li "Uncheck all" at bounding box center [400, 120] width 54 height 23
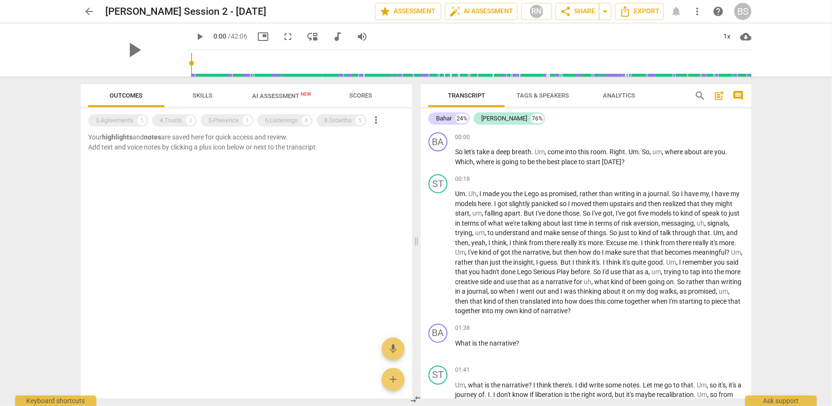
click at [378, 121] on span "more_vert" at bounding box center [375, 119] width 11 height 11
click at [390, 121] on li "Uncheck all" at bounding box center [400, 120] width 54 height 23
click at [324, 121] on div "8.Growths 5" at bounding box center [341, 120] width 50 height 12
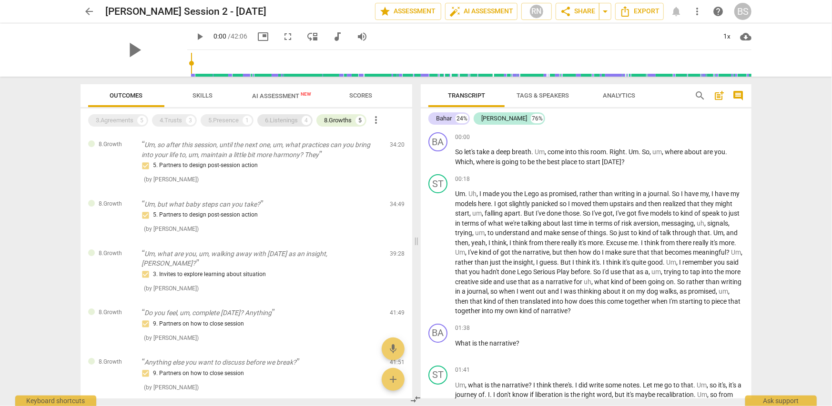
click at [293, 119] on div "6.Listenings" at bounding box center [281, 121] width 33 height 10
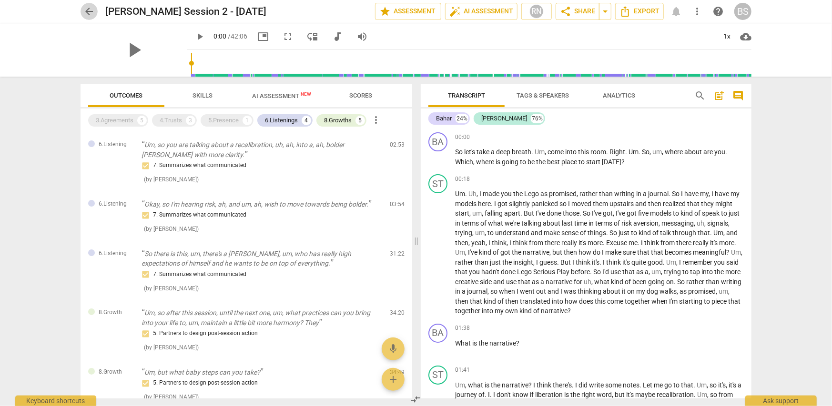
click at [85, 10] on span "arrow_back" at bounding box center [88, 11] width 11 height 11
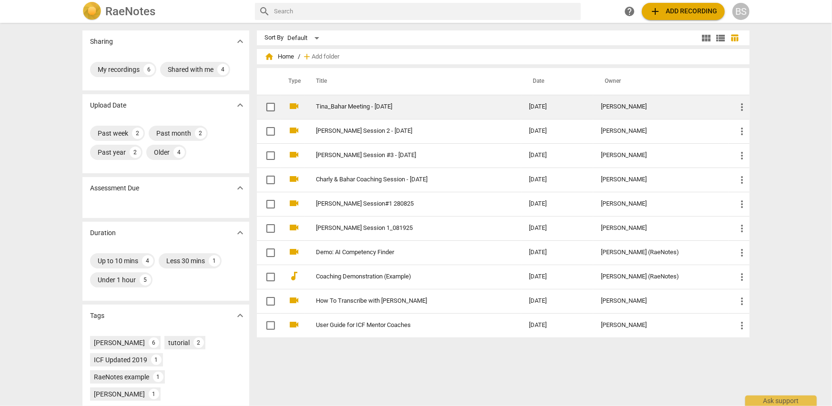
click at [339, 108] on link "Tina_Bahar Meeting - [DATE]" at bounding box center [405, 106] width 179 height 7
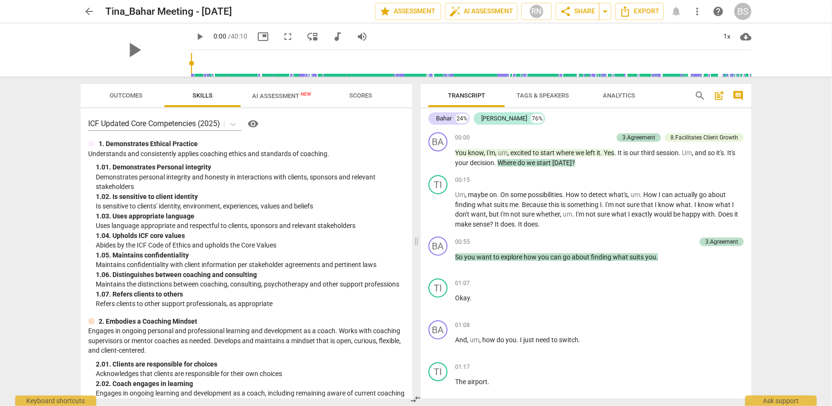
click at [121, 95] on span "Outcomes" at bounding box center [126, 95] width 33 height 7
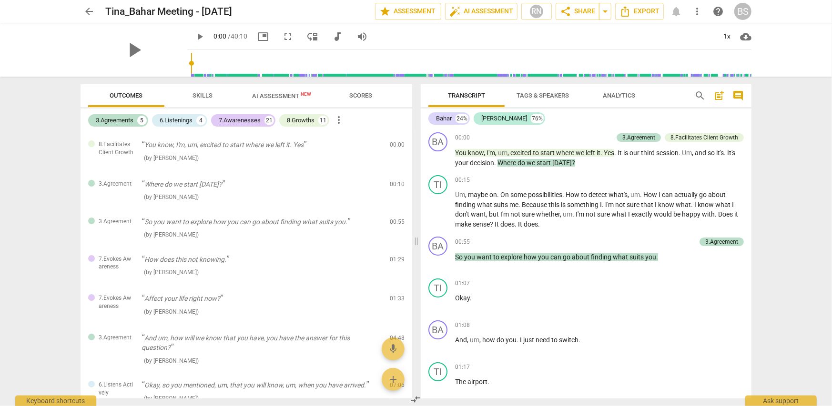
click at [91, 10] on span "arrow_back" at bounding box center [88, 11] width 11 height 11
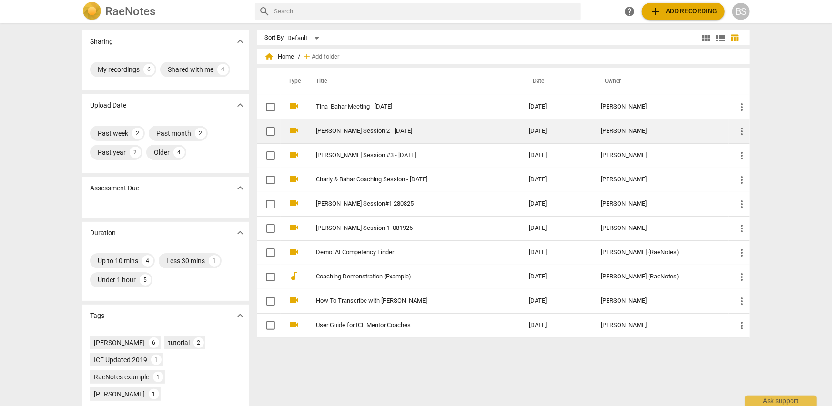
click at [332, 131] on link "[PERSON_NAME] Session 2 - [DATE]" at bounding box center [405, 131] width 179 height 7
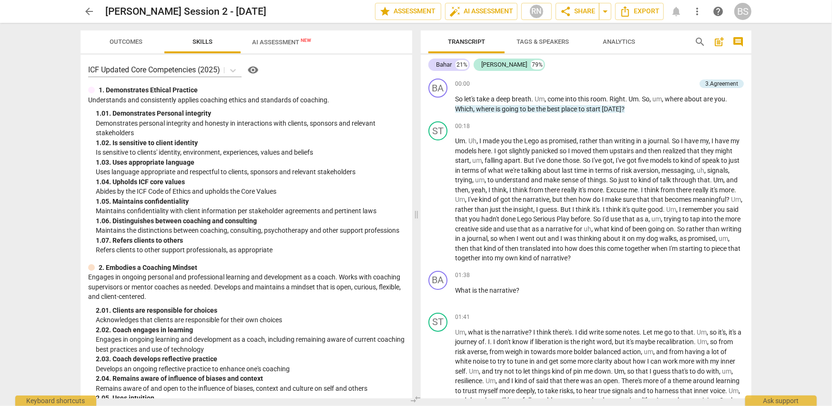
click at [127, 43] on span "Outcomes" at bounding box center [126, 41] width 33 height 7
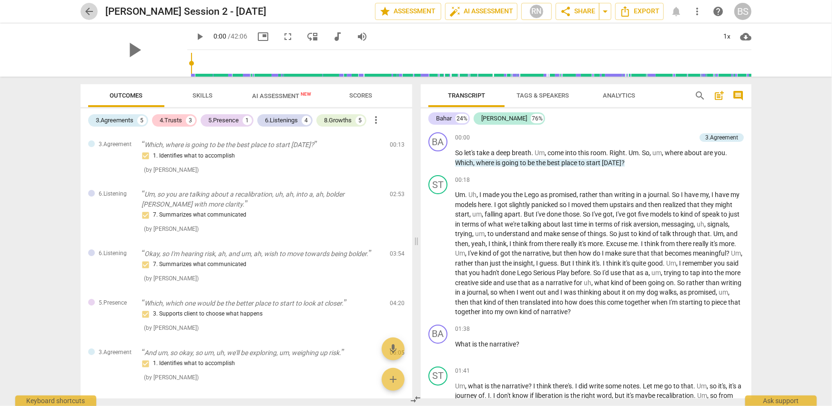
click at [90, 13] on span "arrow_back" at bounding box center [88, 11] width 11 height 11
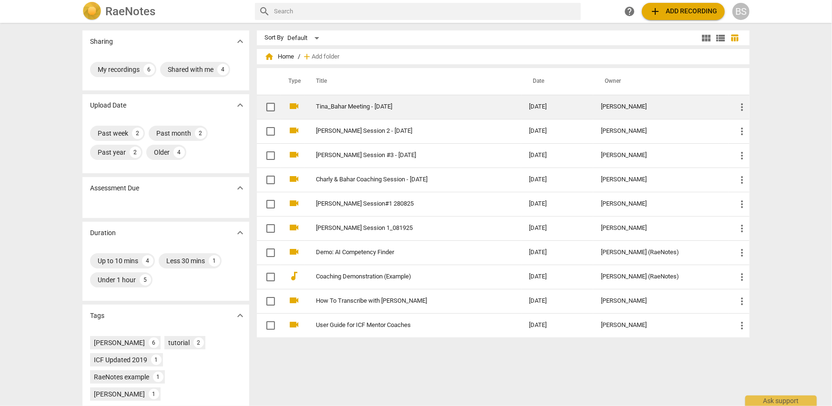
click at [383, 108] on link "Tina_Bahar Meeting - [DATE]" at bounding box center [405, 106] width 179 height 7
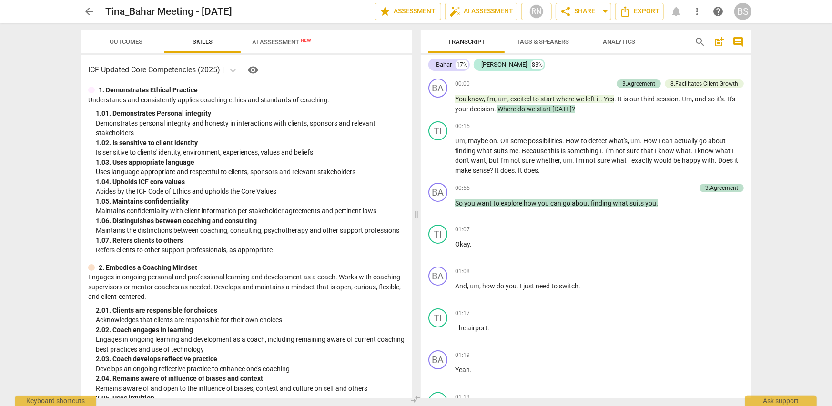
click at [137, 40] on div "arrow_back Tina_Bahar Meeting - Sep 25 2025 edit star Assessment auto_fix_high …" at bounding box center [416, 203] width 832 height 406
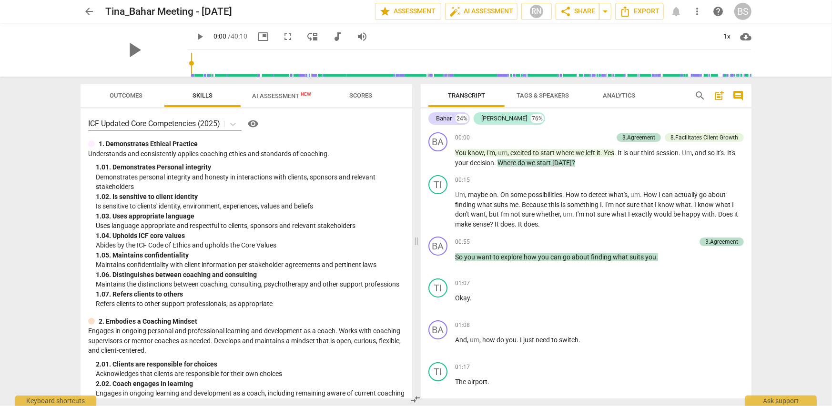
click at [134, 95] on span "Outcomes" at bounding box center [126, 95] width 33 height 7
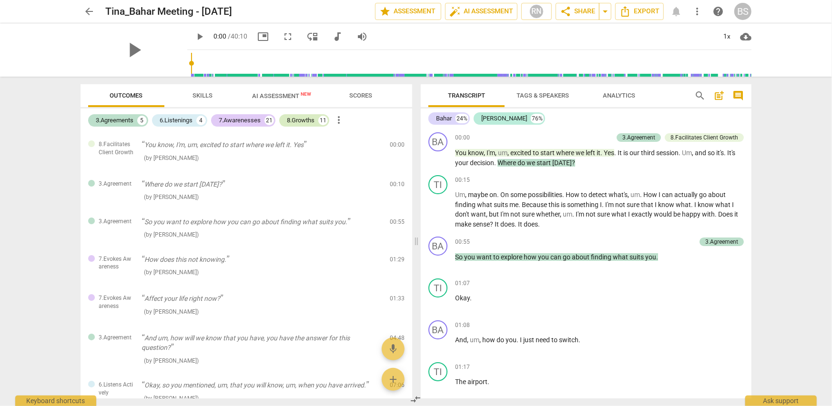
click at [296, 123] on div "8.Growths" at bounding box center [301, 121] width 28 height 10
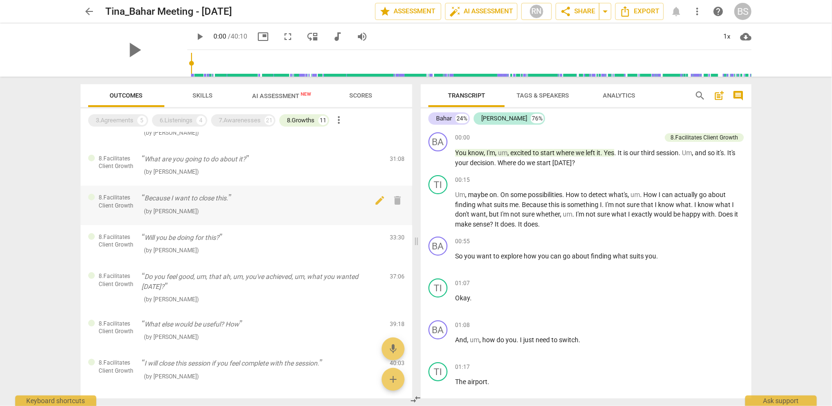
scroll to position [230, 0]
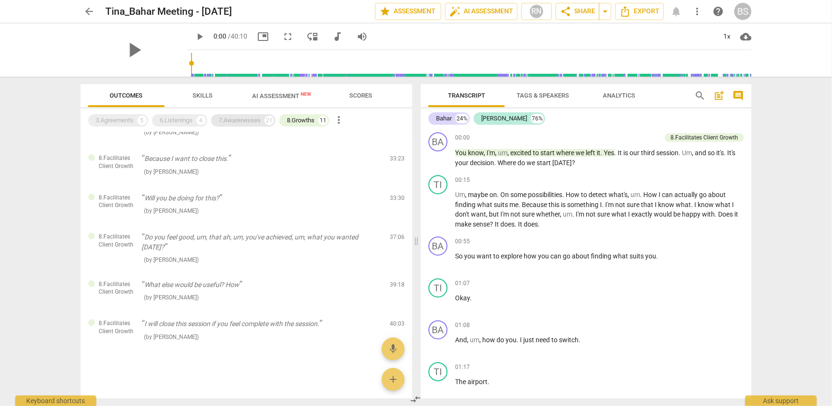
click at [234, 125] on div "7.Awarenesses" at bounding box center [240, 121] width 42 height 10
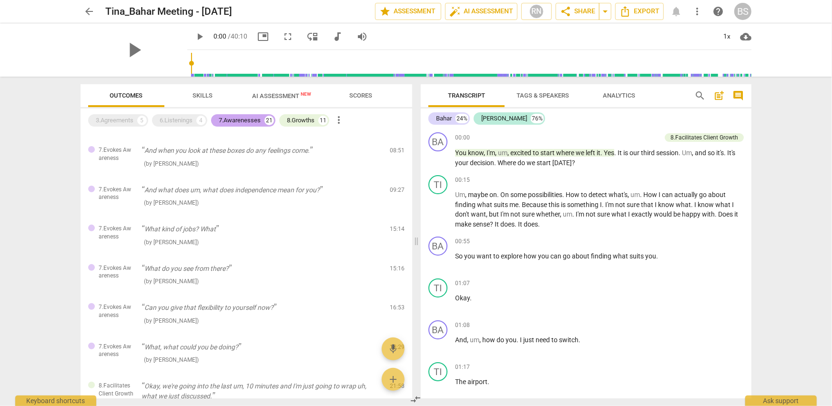
scroll to position [938, 0]
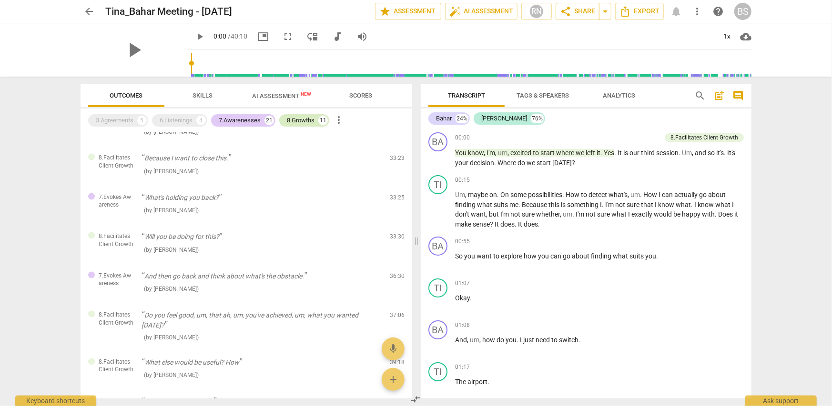
click at [295, 121] on div "8.Growths" at bounding box center [301, 121] width 28 height 10
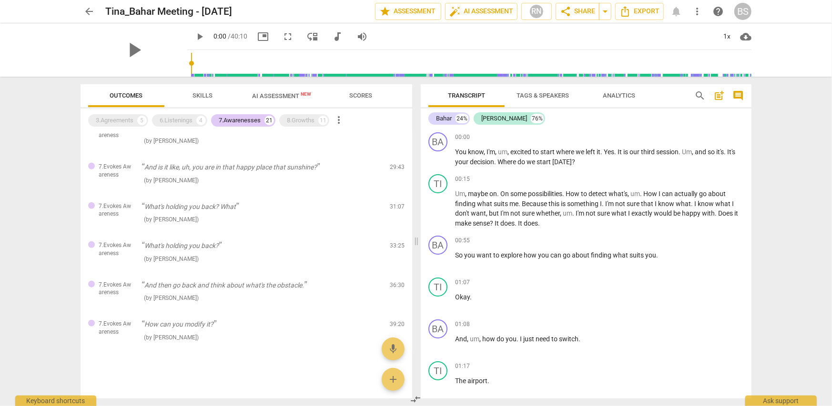
scroll to position [607, 0]
click at [124, 117] on div "3.Agreements" at bounding box center [115, 121] width 38 height 10
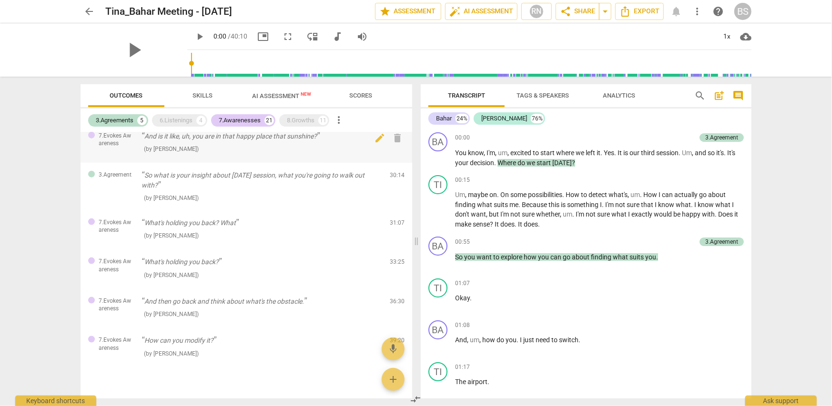
scroll to position [815, 0]
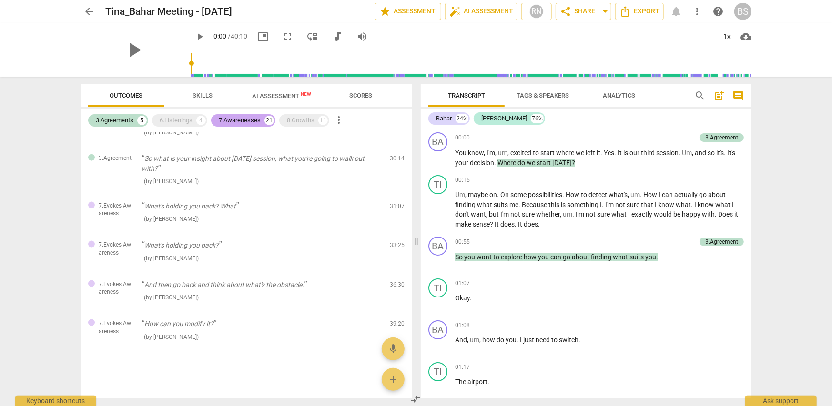
click at [244, 120] on div "7.Awarenesses" at bounding box center [240, 121] width 42 height 10
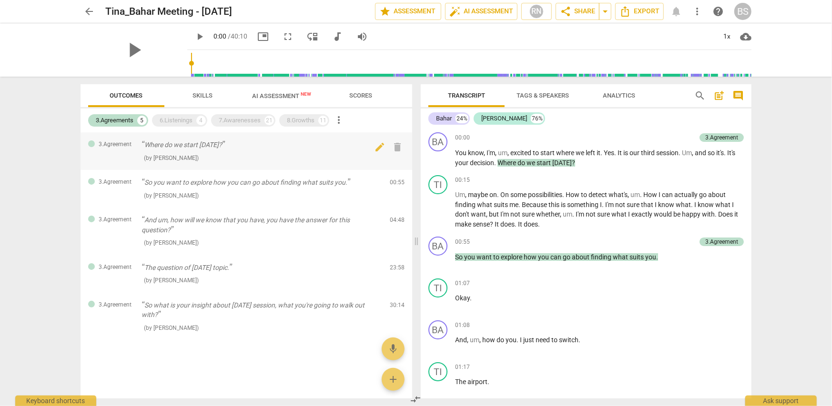
scroll to position [0, 0]
click at [201, 94] on span "Skills" at bounding box center [202, 95] width 20 height 7
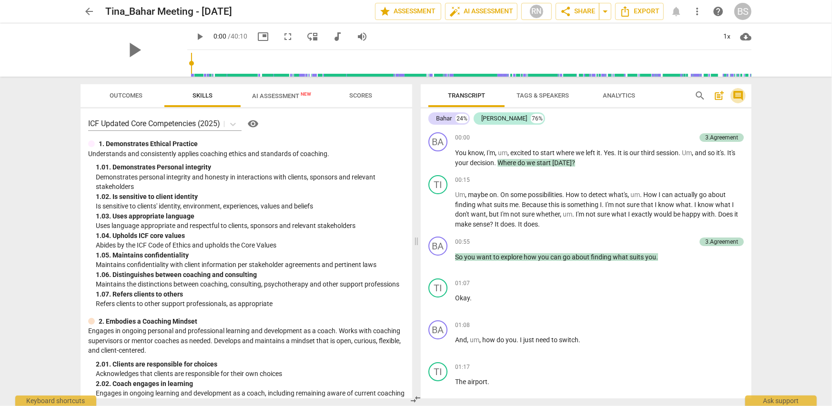
click at [738, 94] on span "comment" at bounding box center [737, 95] width 11 height 11
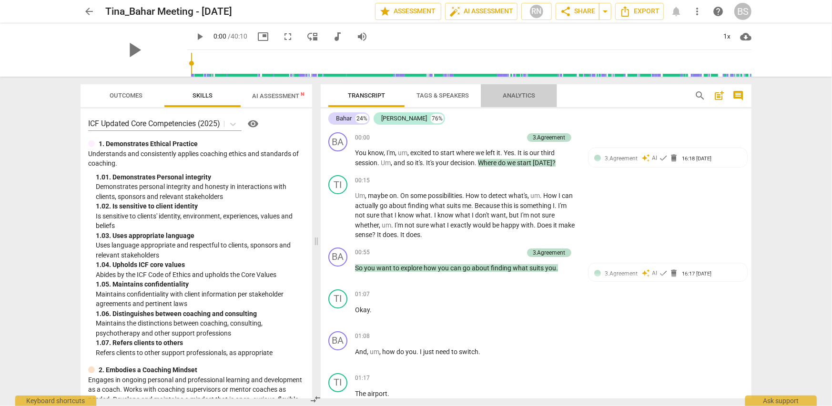
click at [521, 95] on span "Analytics" at bounding box center [519, 95] width 32 height 7
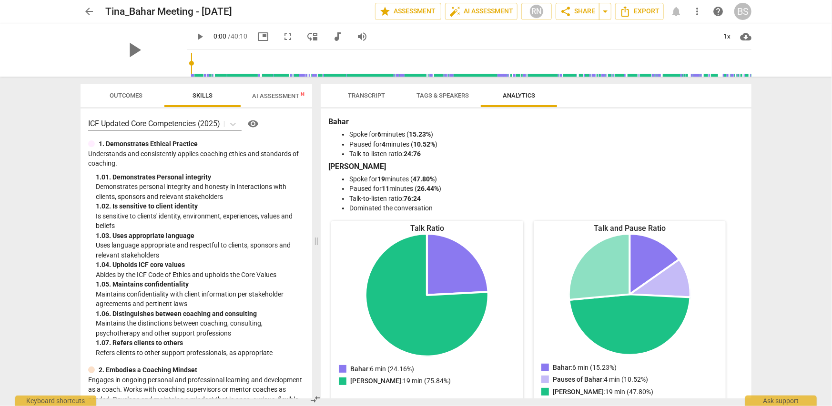
click at [444, 96] on span "Tags & Speakers" at bounding box center [442, 95] width 52 height 7
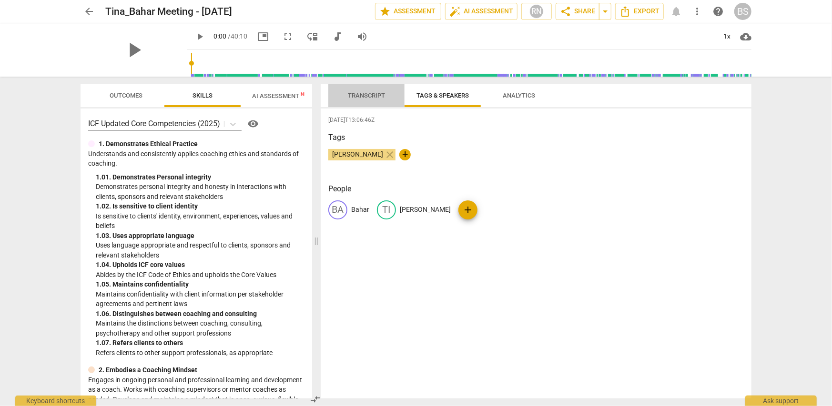
click at [357, 97] on span "Transcript" at bounding box center [366, 95] width 37 height 7
